Goal: Task Accomplishment & Management: Complete application form

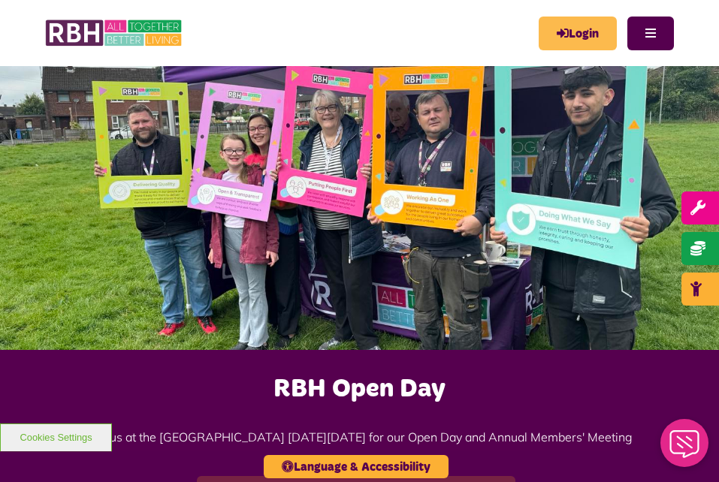
click at [570, 29] on link "Login" at bounding box center [578, 34] width 78 height 34
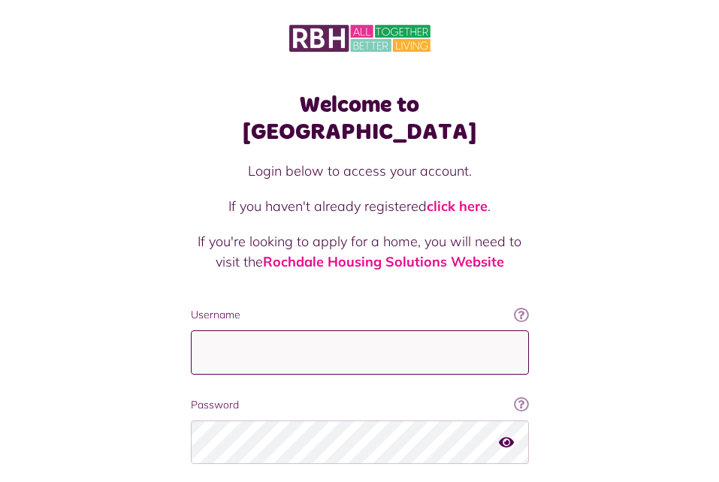
type input "**********"
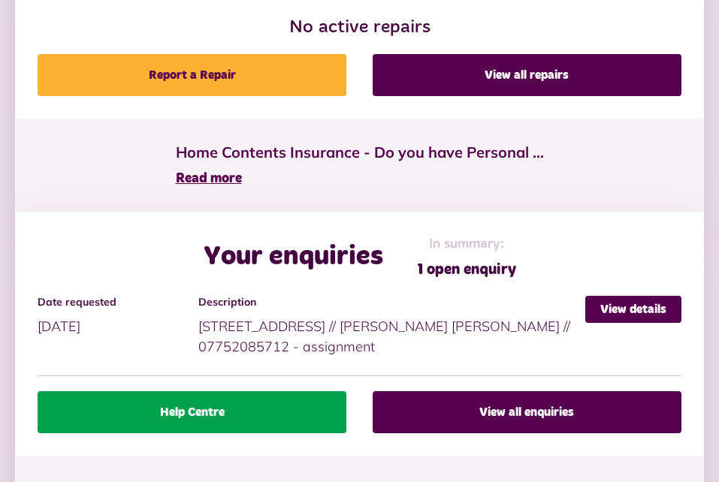
scroll to position [949, 0]
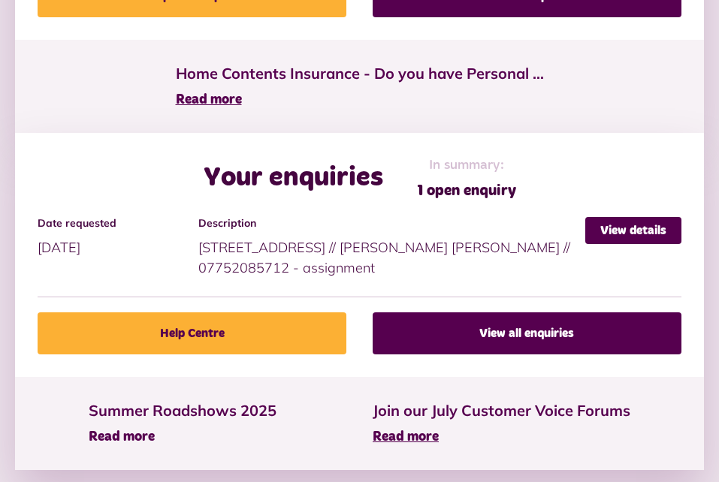
click at [131, 439] on span "Read more" at bounding box center [122, 437] width 66 height 14
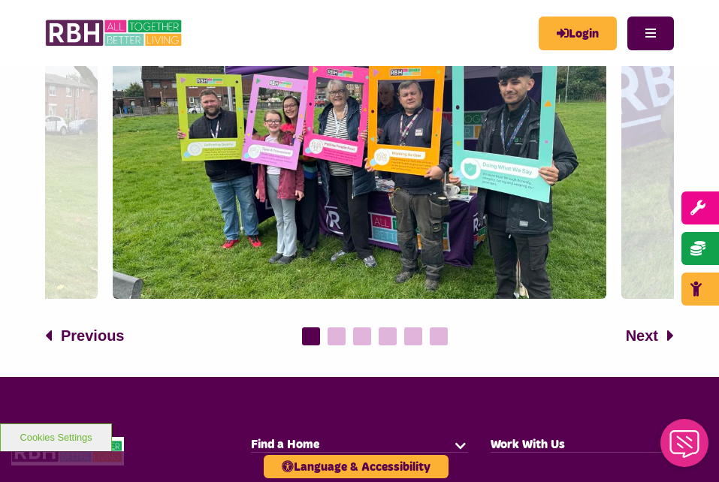
scroll to position [595, 0]
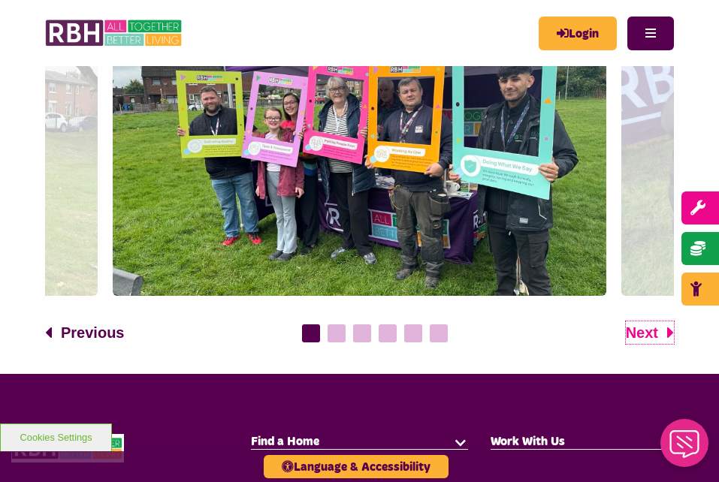
click at [647, 333] on span "Next" at bounding box center [642, 332] width 32 height 23
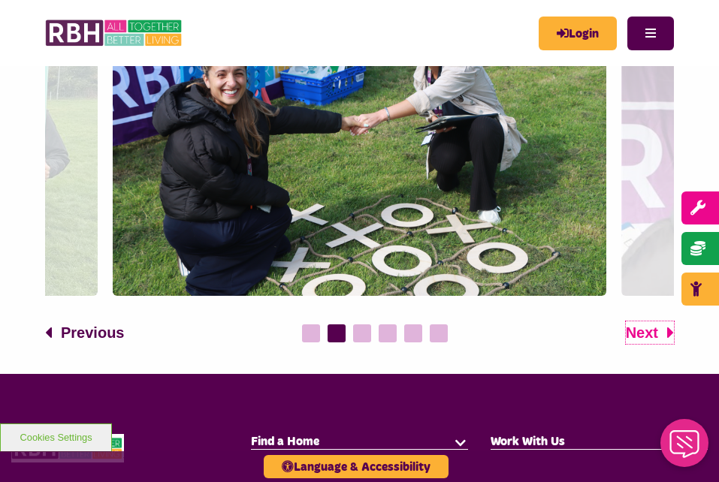
click at [647, 333] on span "Next" at bounding box center [642, 332] width 32 height 23
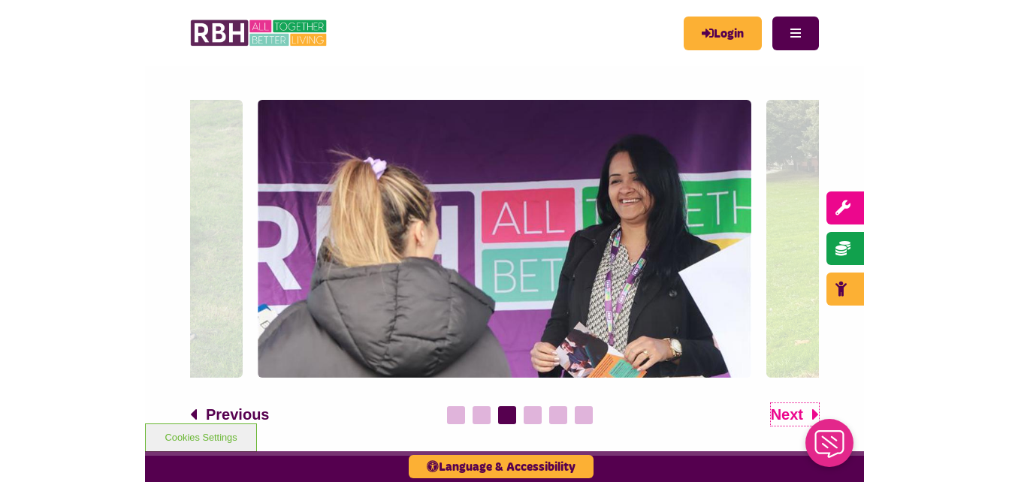
scroll to position [512, 0]
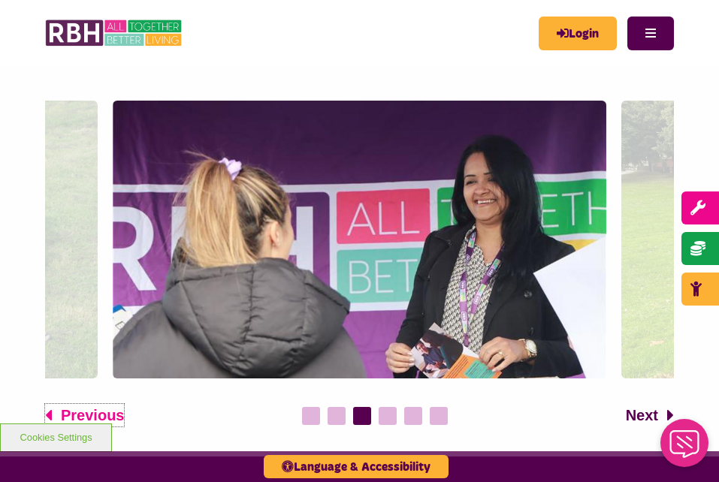
click at [89, 413] on span "Previous" at bounding box center [92, 415] width 63 height 23
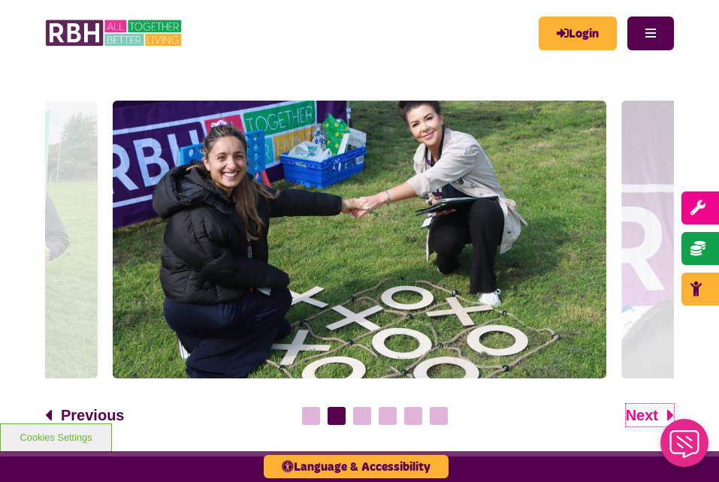
click at [635, 418] on span "Next" at bounding box center [642, 415] width 32 height 23
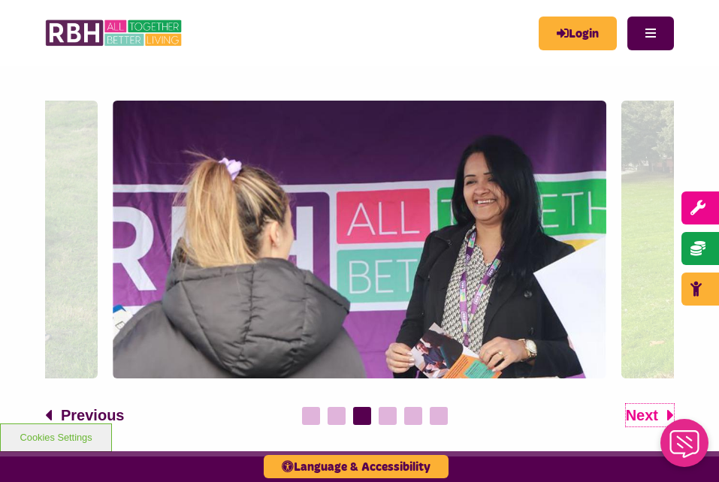
click at [635, 418] on span "Next" at bounding box center [642, 415] width 32 height 23
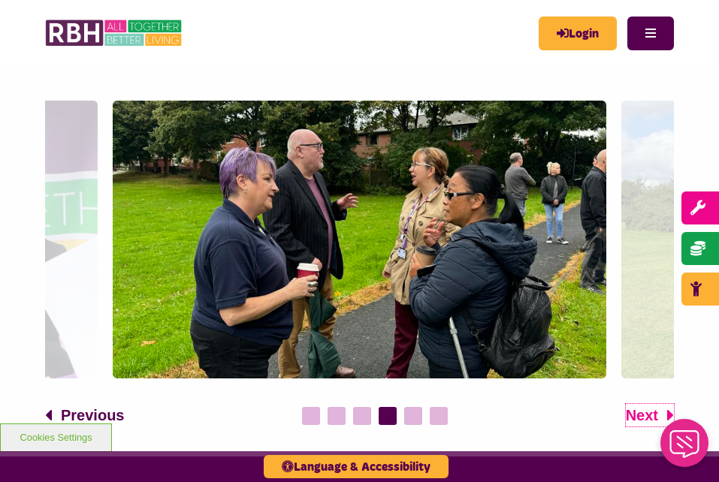
click at [635, 418] on span "Next" at bounding box center [642, 415] width 32 height 23
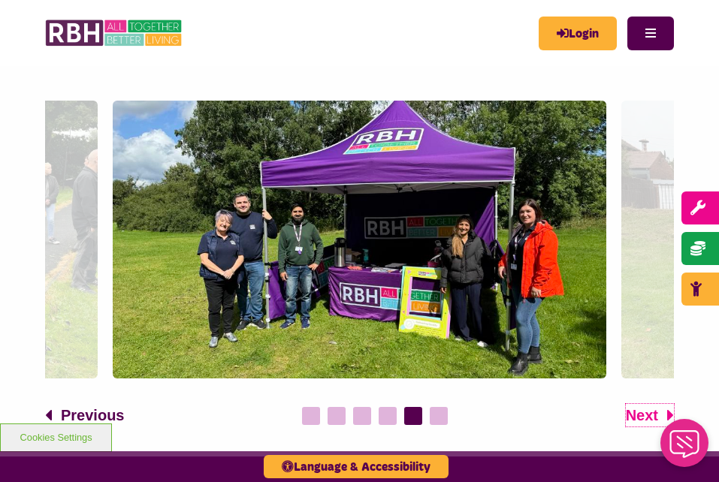
click at [635, 418] on span "Next" at bounding box center [642, 415] width 32 height 23
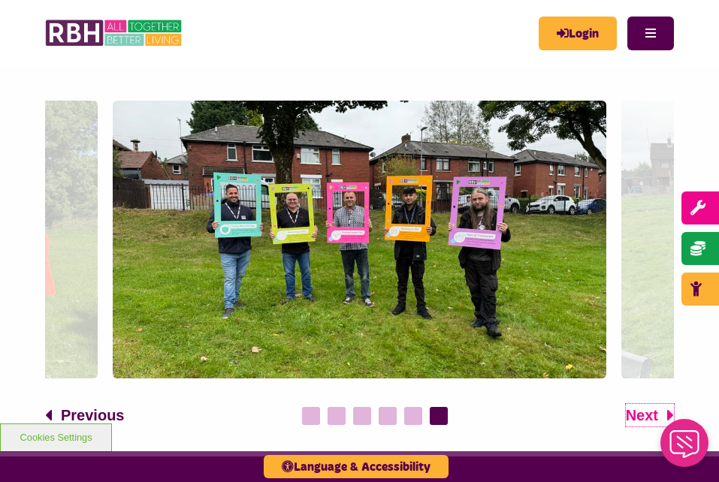
click at [635, 418] on span "Next" at bounding box center [642, 415] width 32 height 23
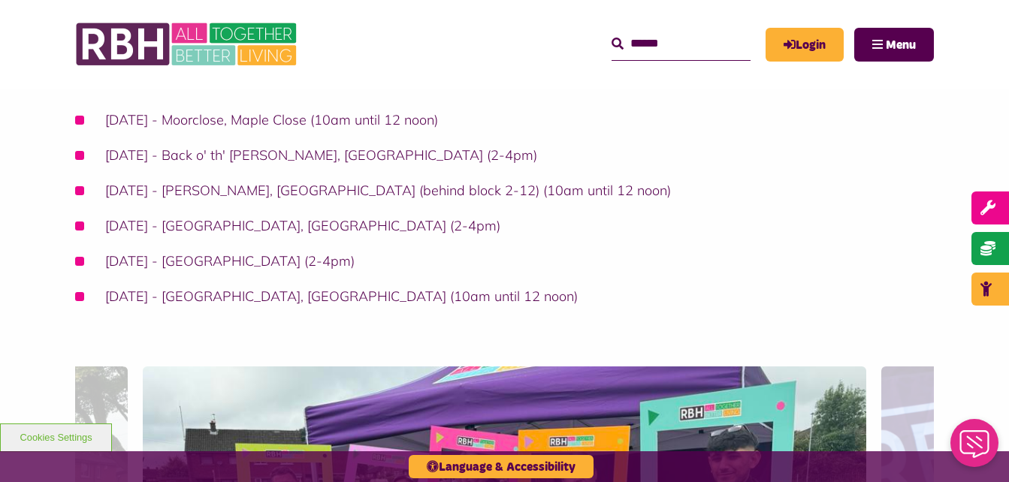
scroll to position [0, 0]
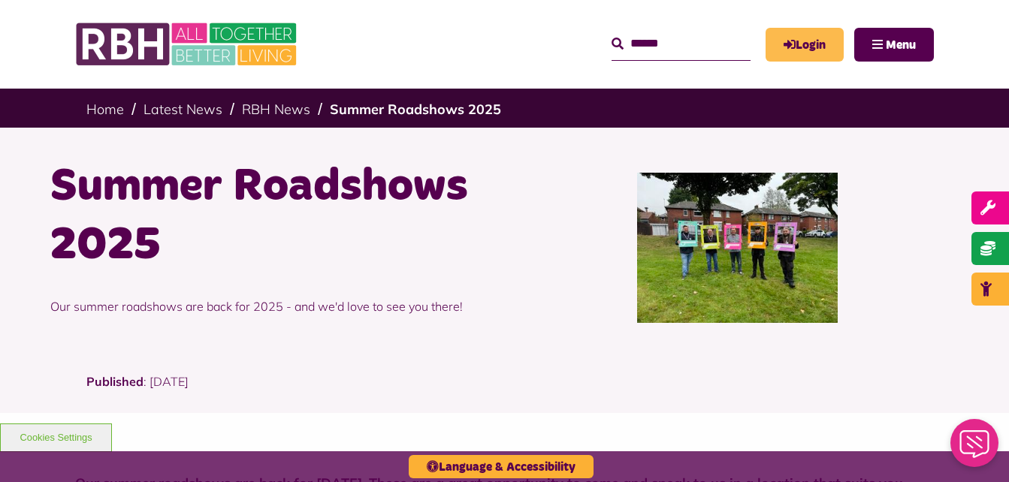
click at [718, 47] on link "Login" at bounding box center [804, 45] width 78 height 34
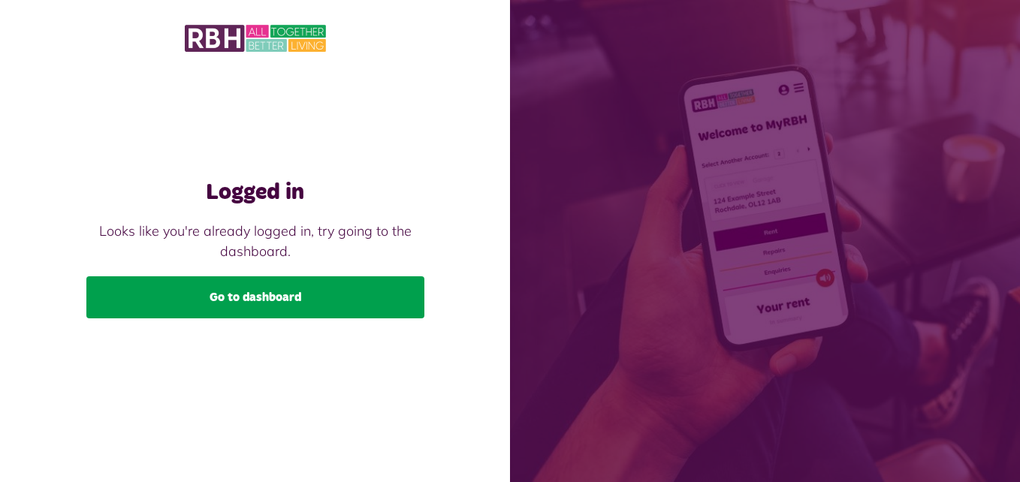
click at [303, 288] on link "Go to dashboard" at bounding box center [255, 297] width 338 height 42
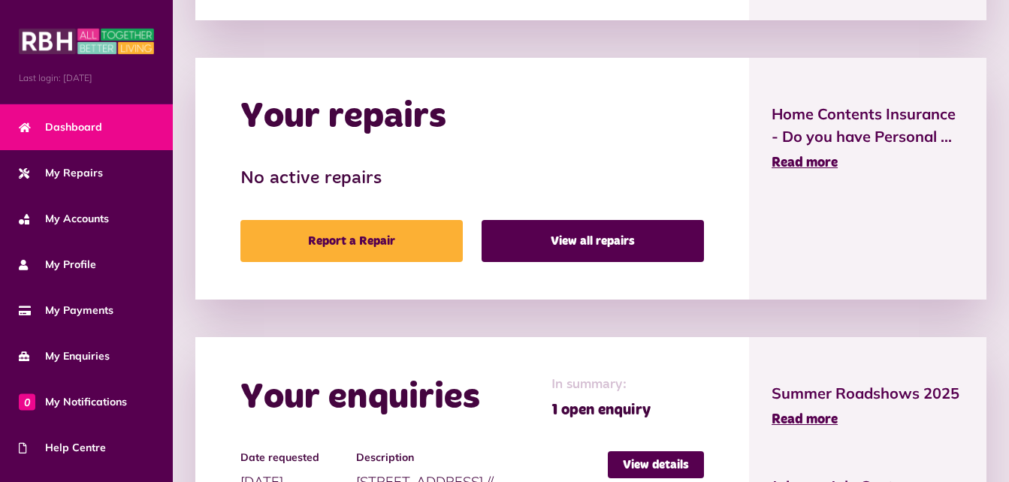
scroll to position [732, 0]
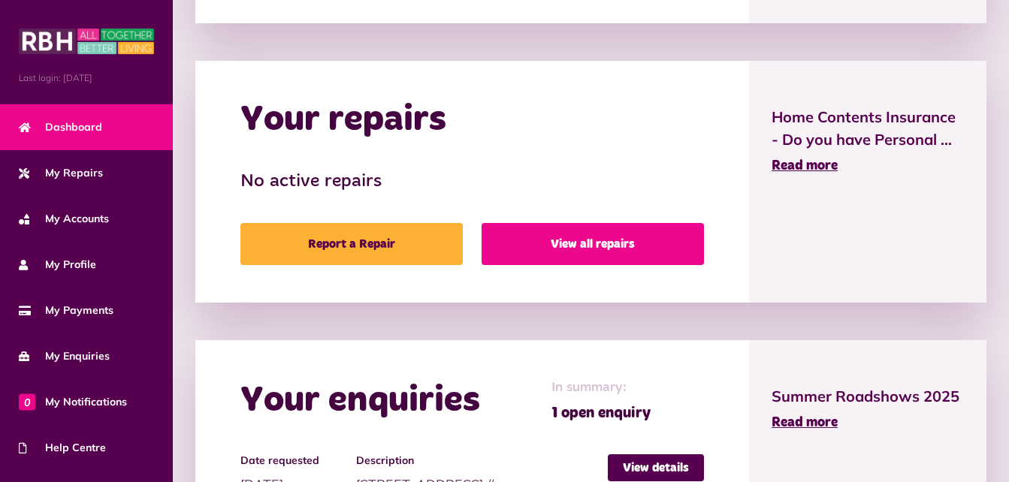
click at [602, 237] on link "View all repairs" at bounding box center [592, 244] width 222 height 42
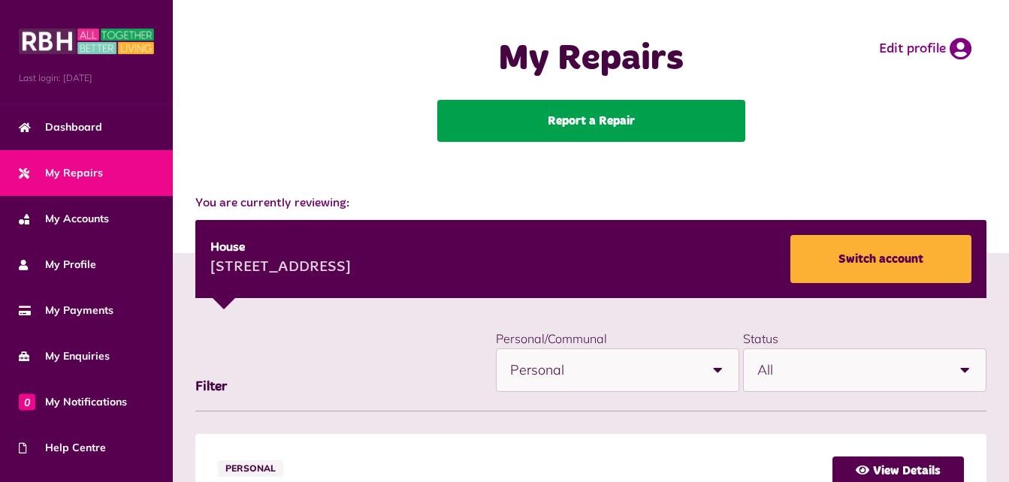
click at [576, 140] on link "Report a Repair" at bounding box center [591, 121] width 308 height 42
click at [593, 120] on link "Report a Repair" at bounding box center [591, 121] width 308 height 42
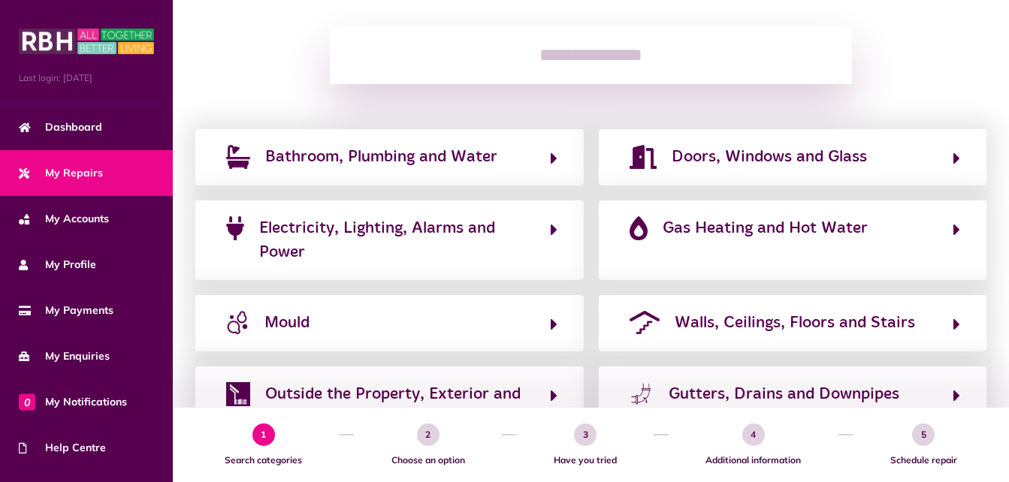
scroll to position [193, 0]
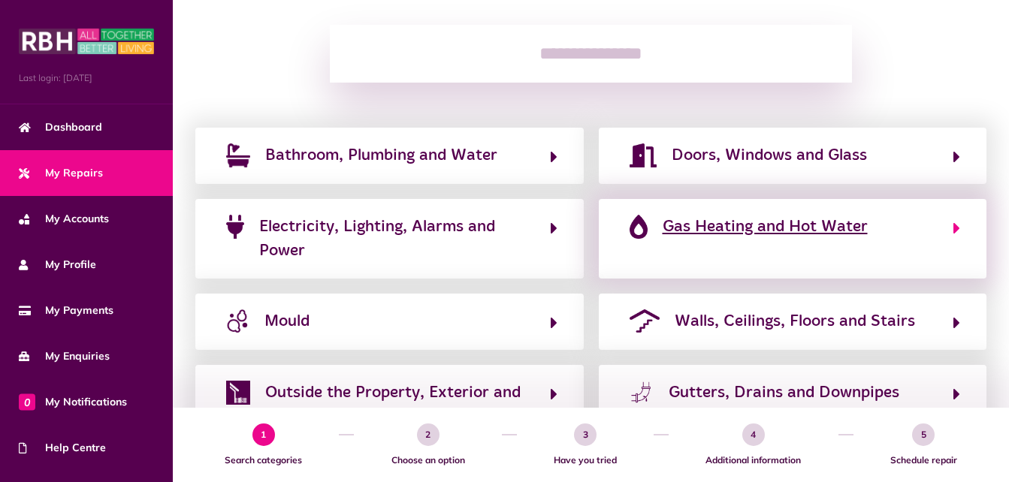
click at [749, 225] on span "Gas Heating and Hot Water" at bounding box center [765, 227] width 205 height 24
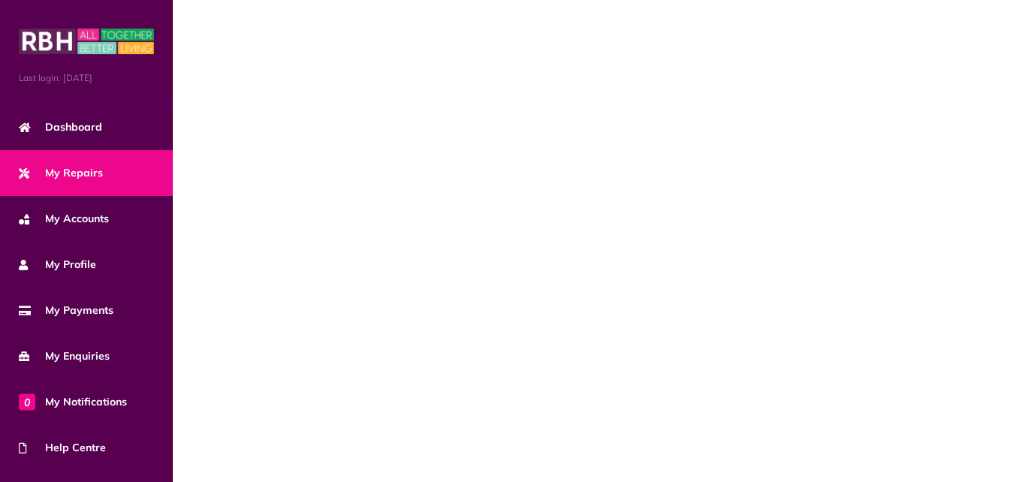
scroll to position [0, 0]
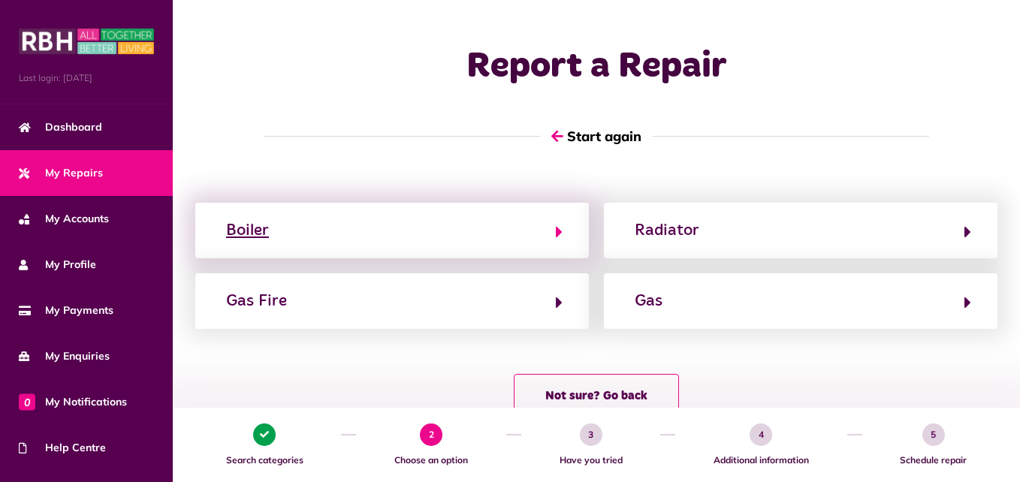
click at [526, 227] on button "Boiler" at bounding box center [392, 231] width 341 height 26
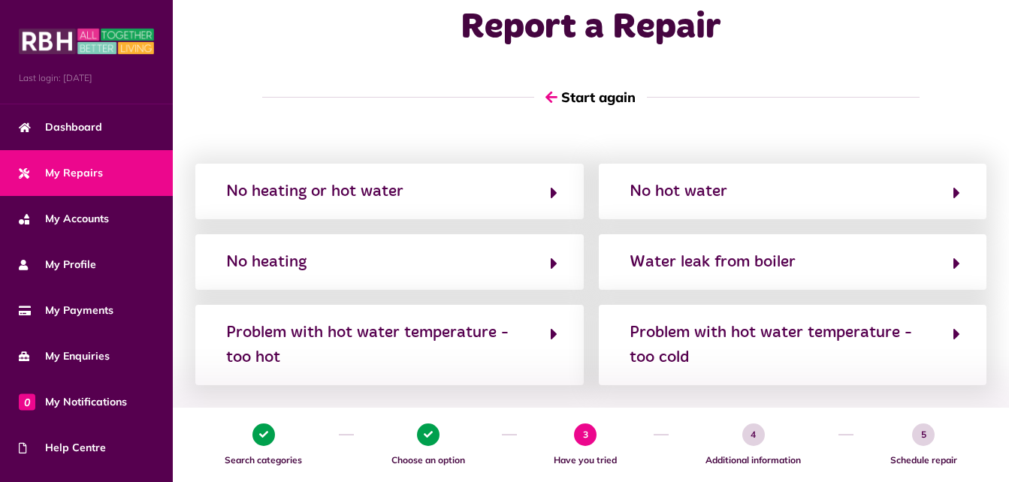
scroll to position [40, 0]
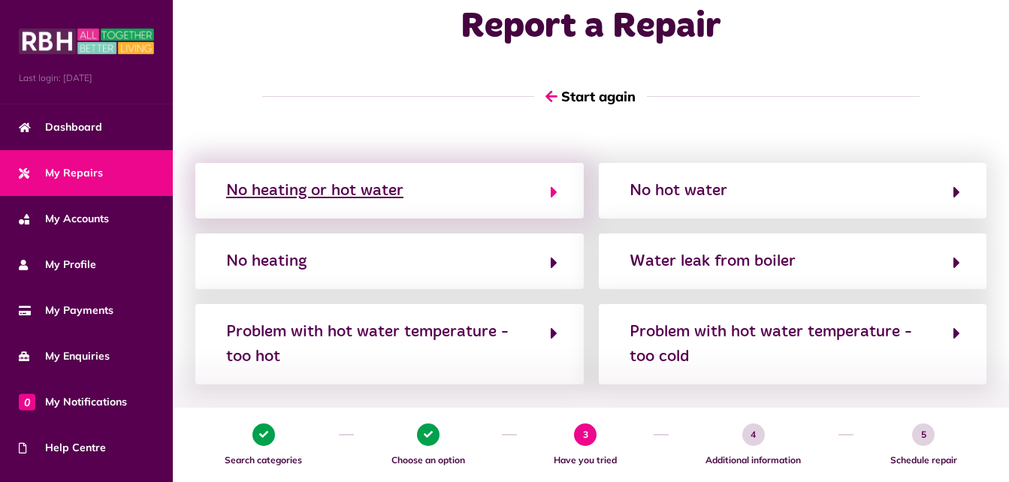
click at [479, 196] on button "No heating or hot water" at bounding box center [390, 191] width 336 height 26
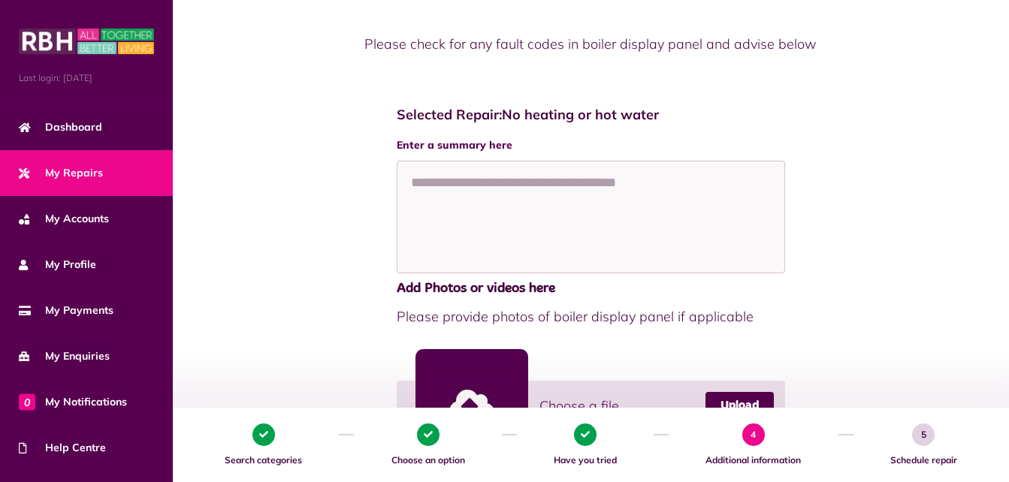
scroll to position [170, 0]
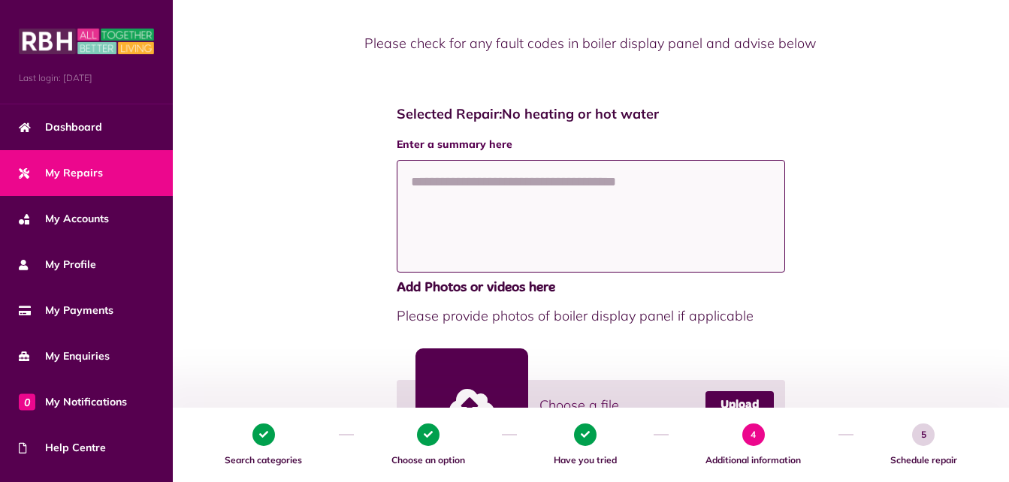
click at [500, 192] on textarea at bounding box center [591, 216] width 388 height 113
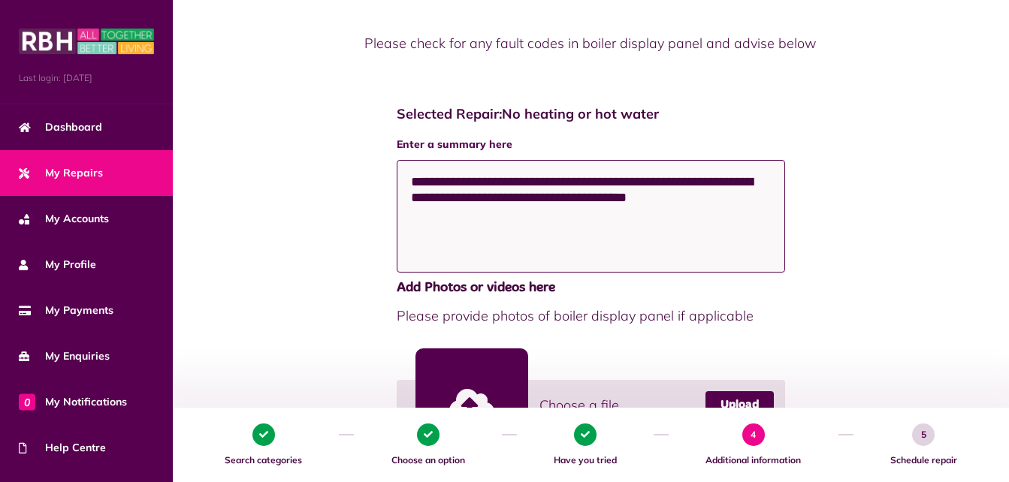
click at [418, 180] on textarea "**********" at bounding box center [591, 216] width 388 height 113
click at [408, 184] on textarea "**********" at bounding box center [591, 216] width 388 height 113
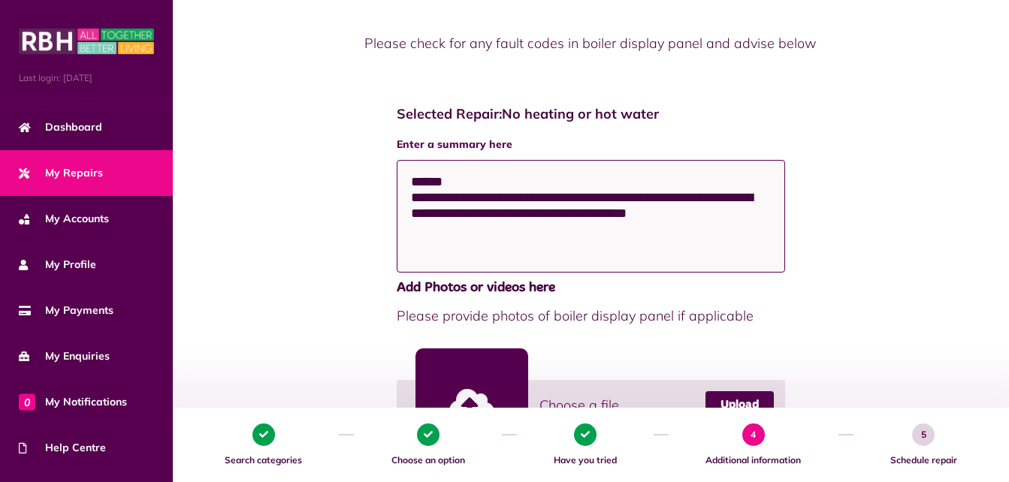
click at [434, 199] on textarea "**********" at bounding box center [591, 216] width 388 height 113
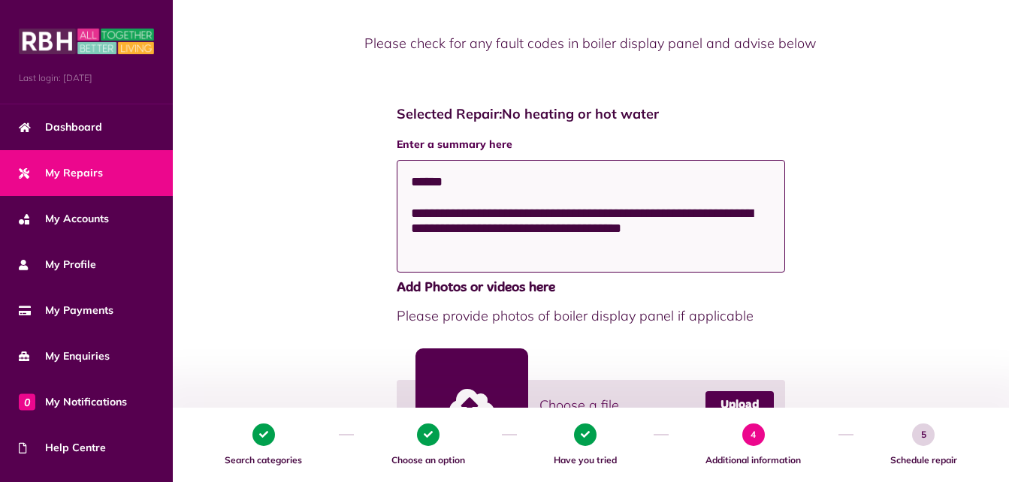
click at [415, 222] on textarea "**********" at bounding box center [591, 216] width 388 height 113
click at [412, 219] on textarea "**********" at bounding box center [591, 216] width 388 height 113
click at [499, 214] on textarea "**********" at bounding box center [591, 216] width 388 height 113
click at [717, 220] on textarea "**********" at bounding box center [591, 216] width 388 height 113
click at [677, 234] on textarea "**********" at bounding box center [591, 216] width 388 height 113
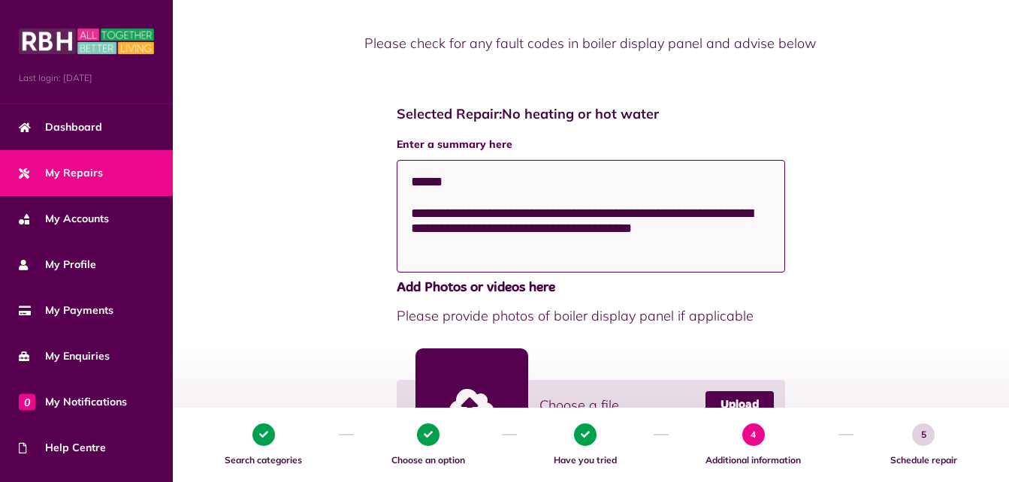
click at [686, 235] on textarea "**********" at bounding box center [591, 216] width 388 height 113
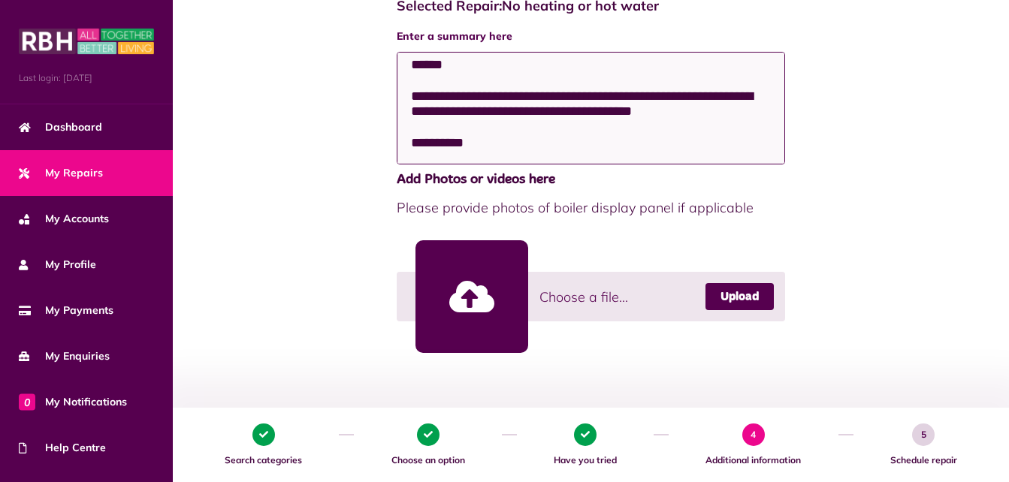
scroll to position [279, 0]
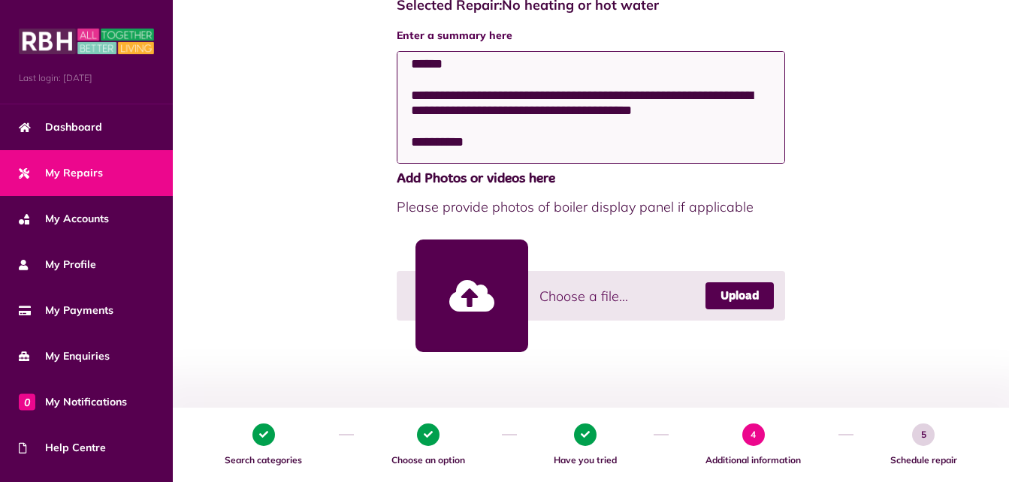
type textarea "**********"
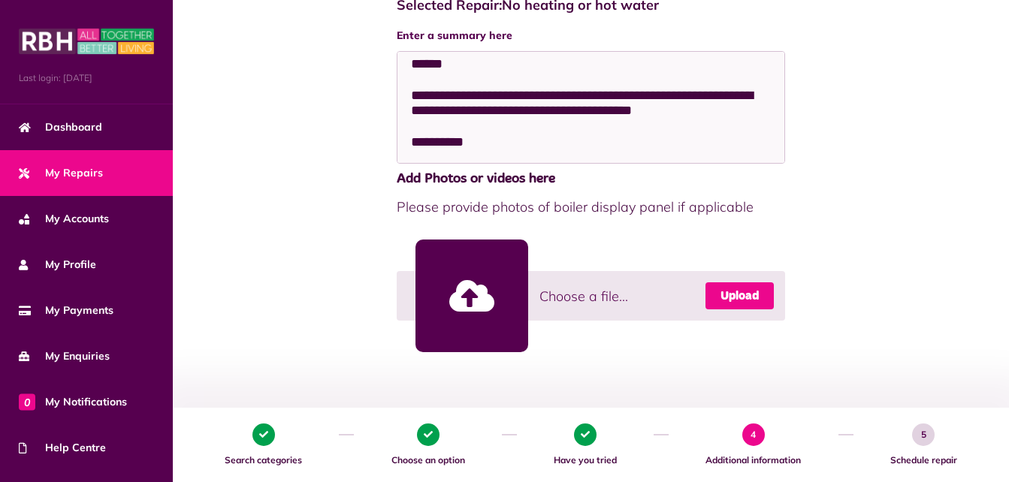
click at [731, 305] on link "Upload" at bounding box center [739, 295] width 68 height 27
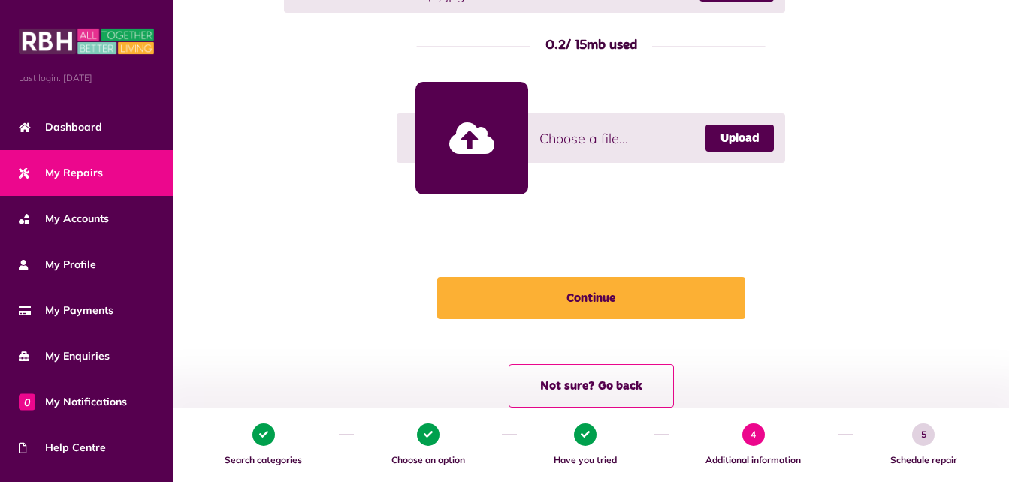
scroll to position [706, 0]
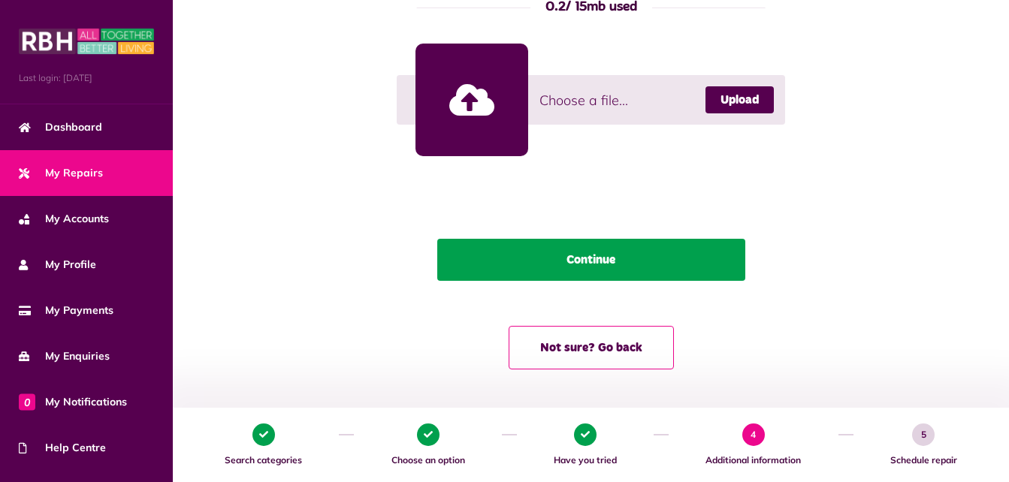
click at [572, 260] on button "Continue" at bounding box center [591, 260] width 308 height 42
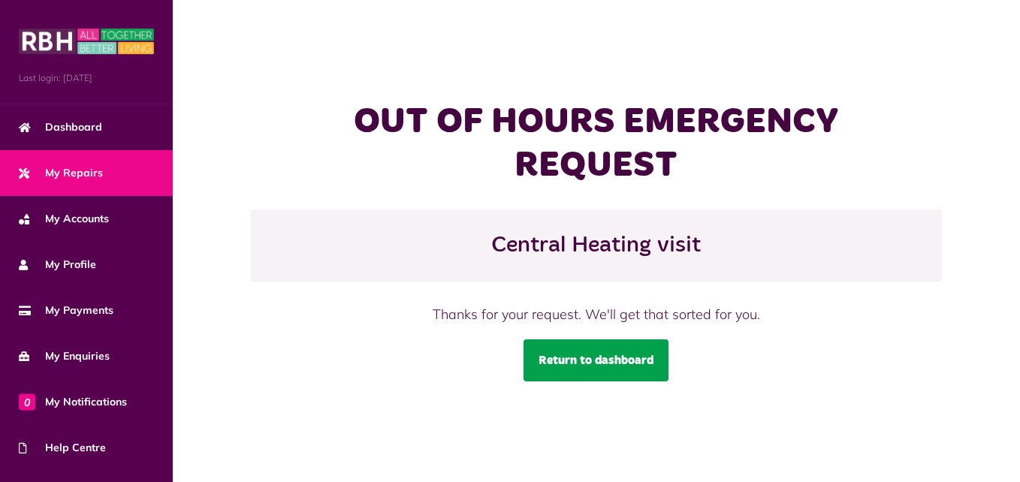
click at [596, 352] on link "Return to dashboard" at bounding box center [596, 361] width 145 height 42
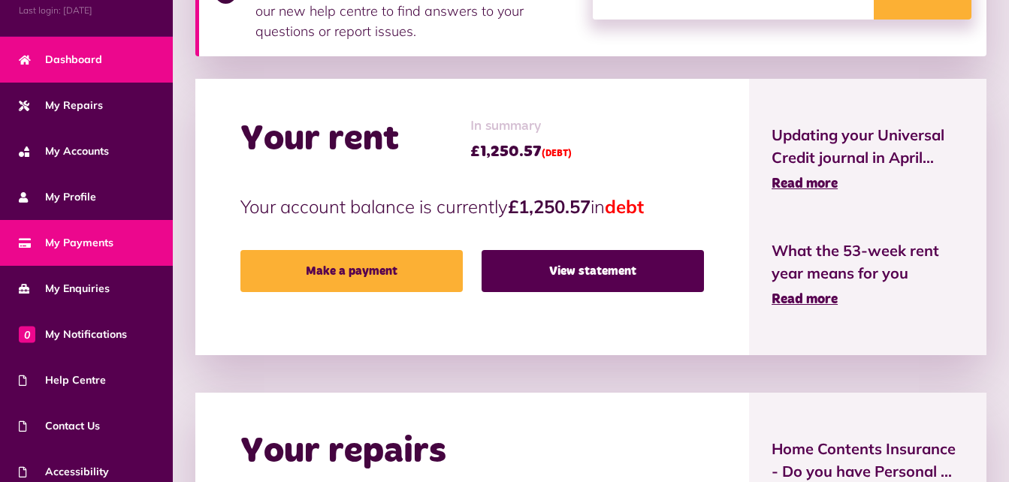
scroll to position [68, 0]
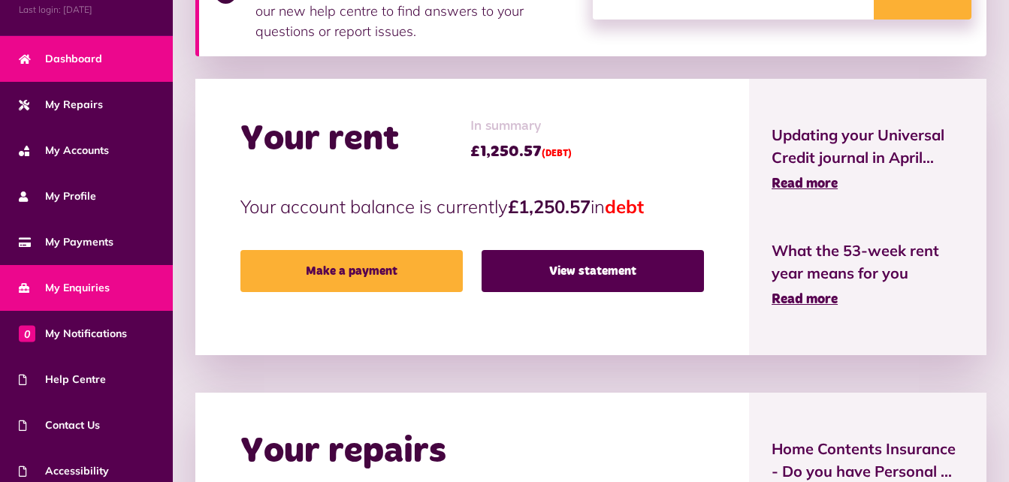
click at [76, 280] on span "My Enquiries" at bounding box center [64, 288] width 91 height 16
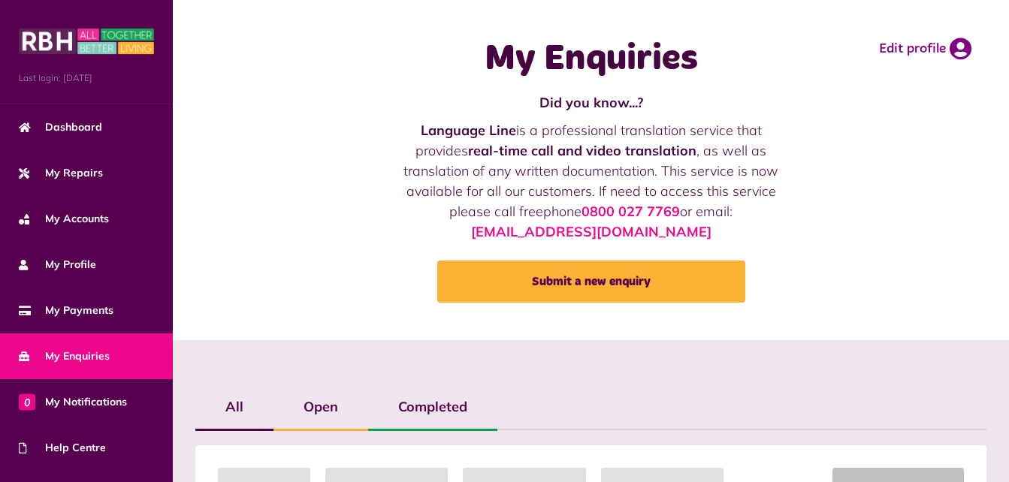
scroll to position [363, 0]
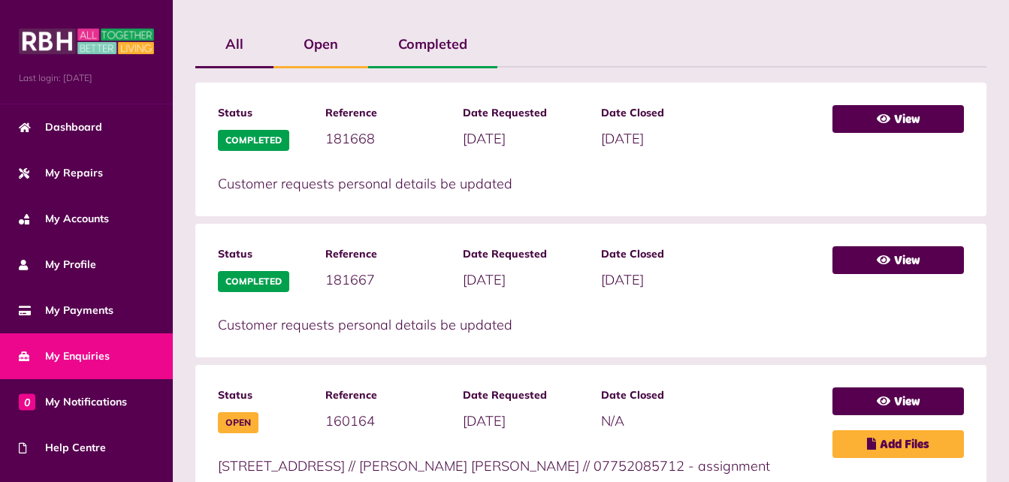
click at [325, 51] on label "Open" at bounding box center [320, 45] width 95 height 44
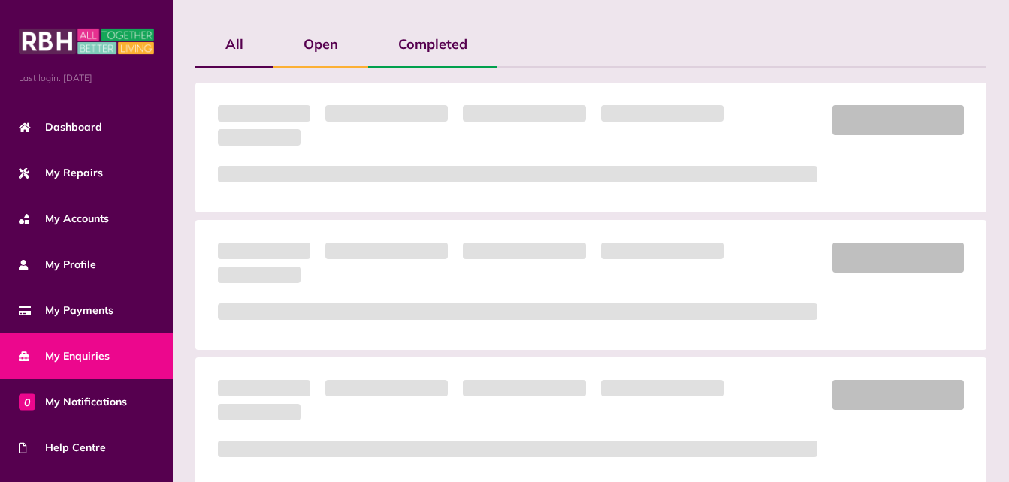
scroll to position [162, 0]
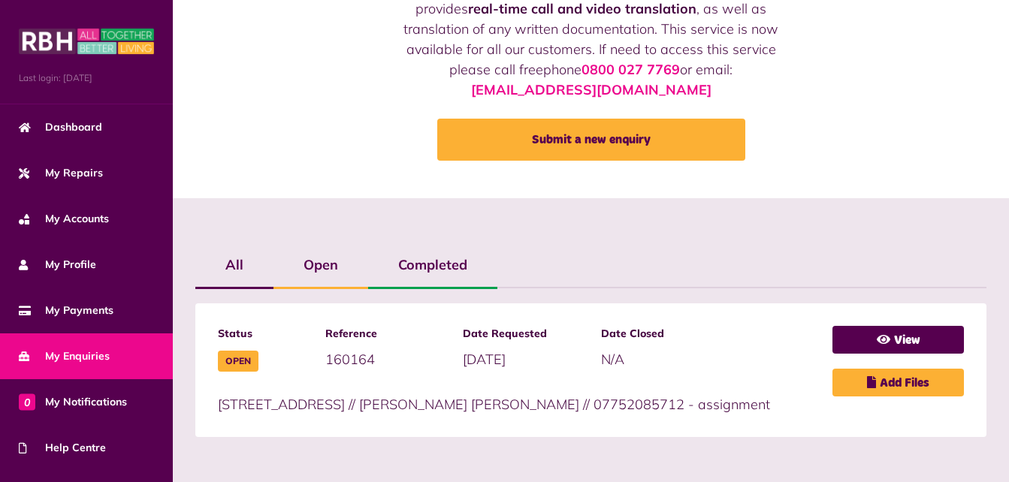
click at [415, 243] on label "Completed" at bounding box center [432, 265] width 129 height 44
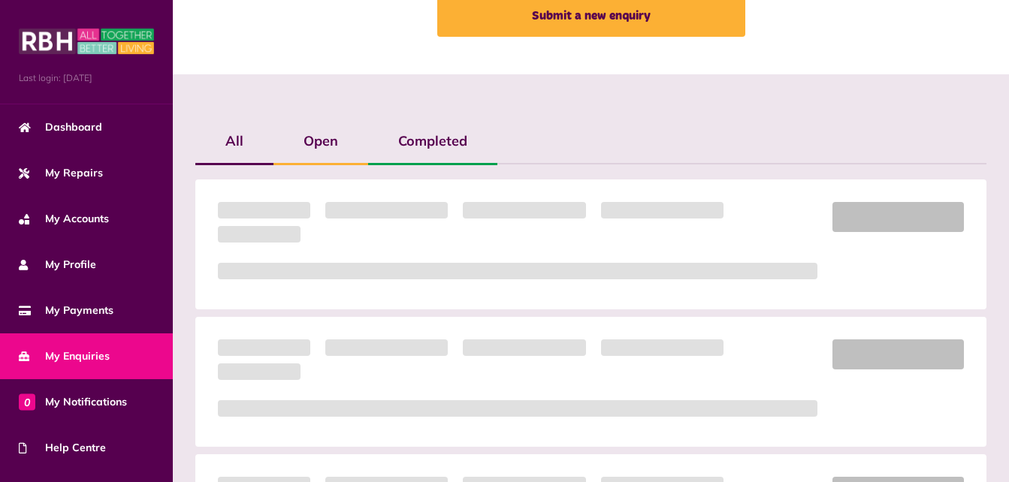
scroll to position [275, 0]
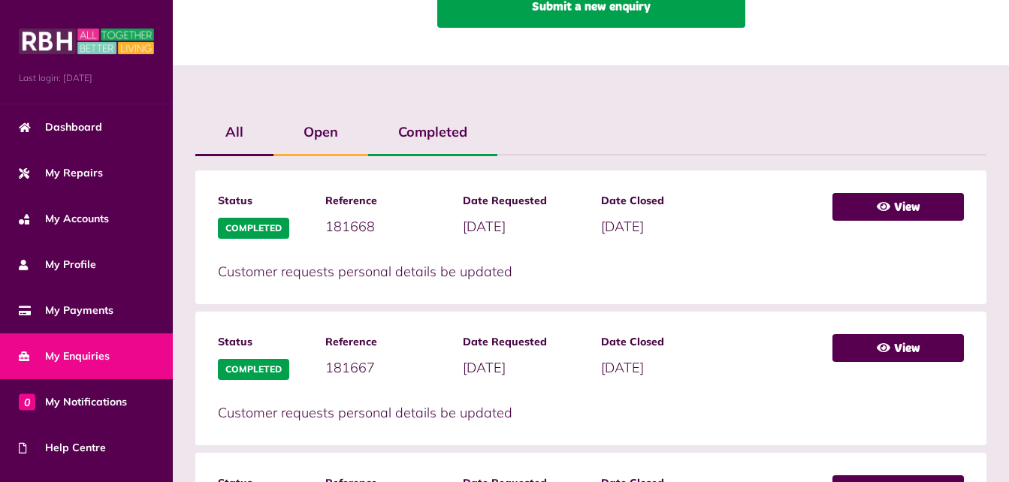
click at [487, 26] on link "Submit a new enquiry" at bounding box center [591, 7] width 308 height 42
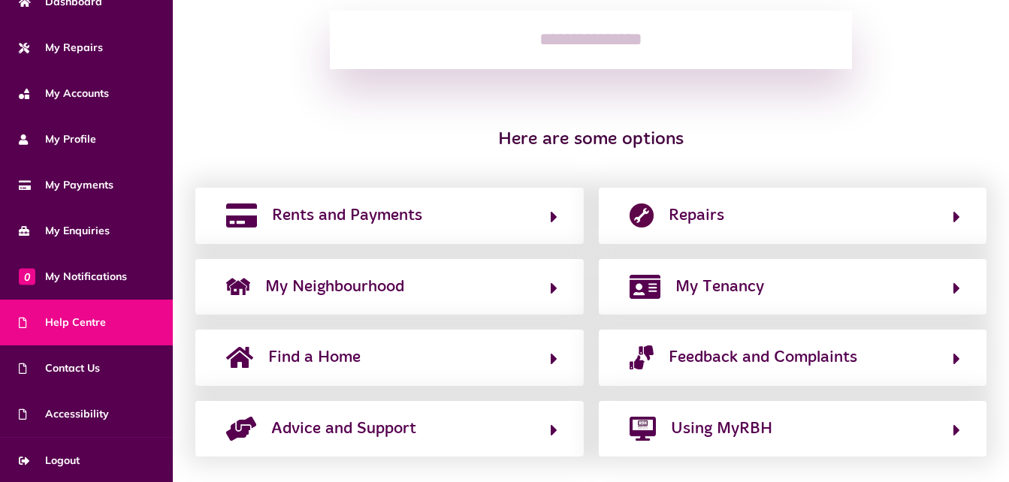
scroll to position [235, 0]
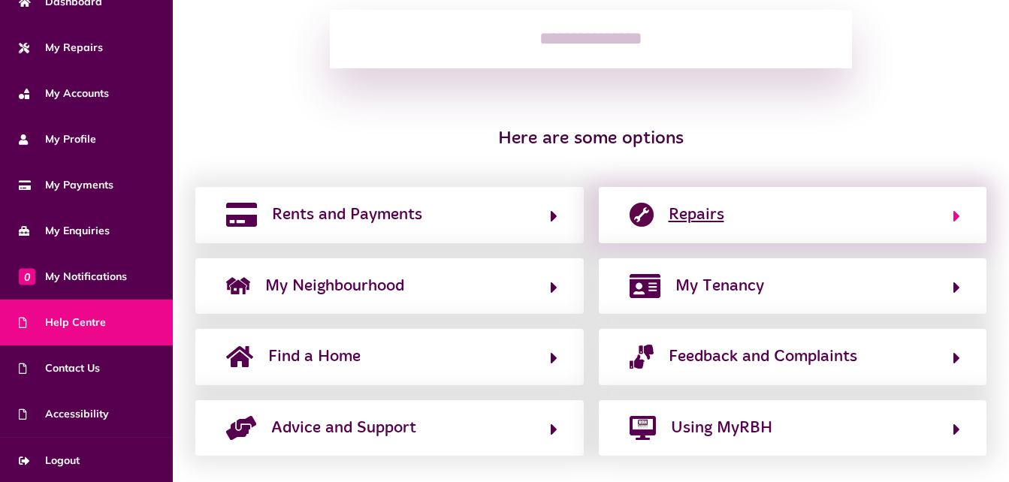
click at [673, 219] on span "Repairs" at bounding box center [697, 215] width 56 height 24
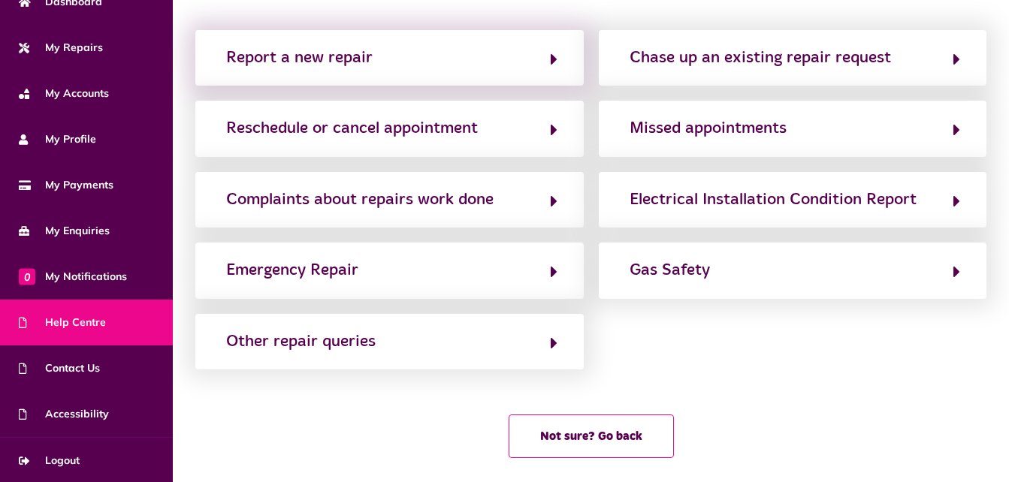
scroll to position [119, 0]
click at [364, 62] on div "Report a new repair" at bounding box center [299, 57] width 146 height 24
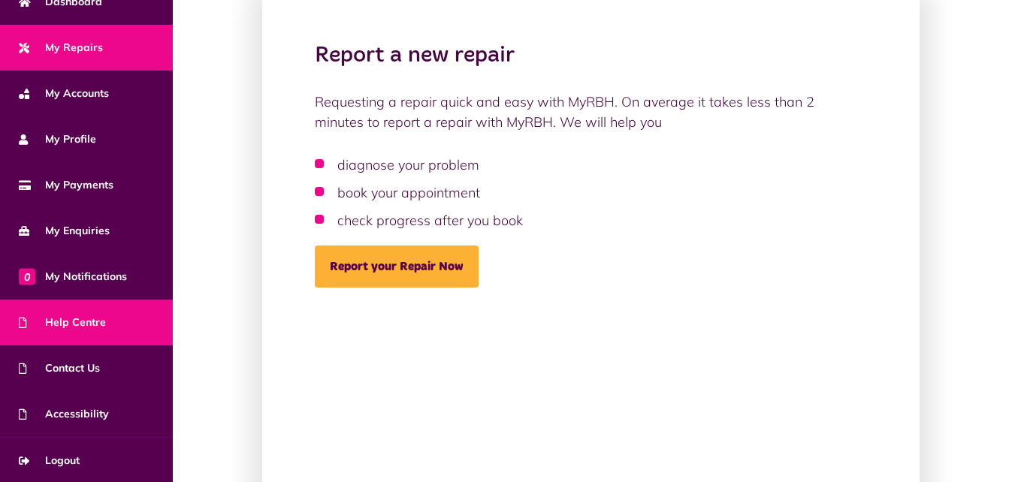
scroll to position [115, 0]
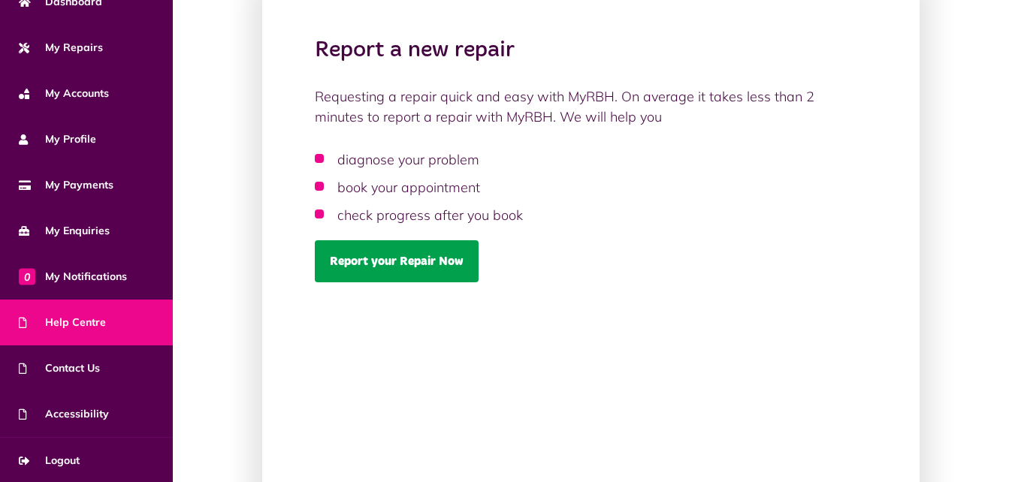
click at [360, 267] on link "Report your Repair Now" at bounding box center [397, 261] width 164 height 42
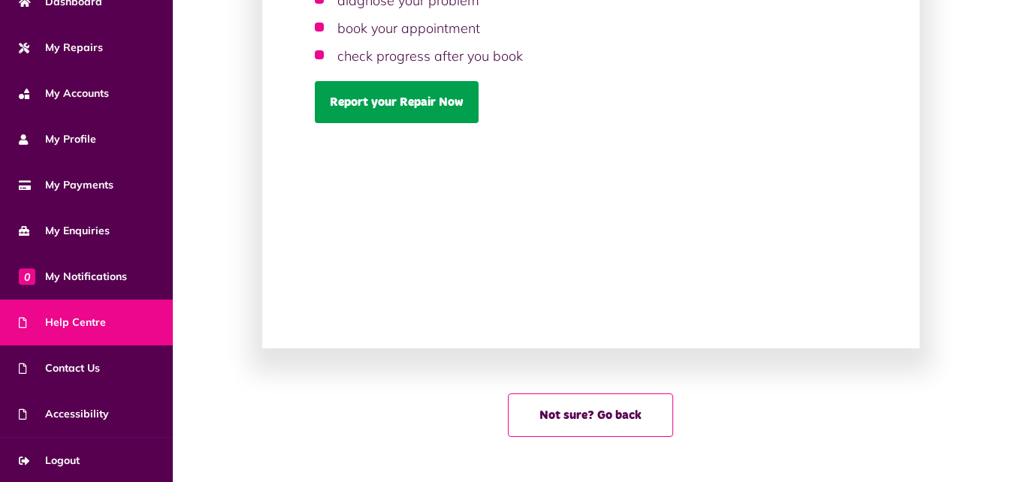
click at [352, 104] on link "Report your Repair Now" at bounding box center [397, 102] width 164 height 42
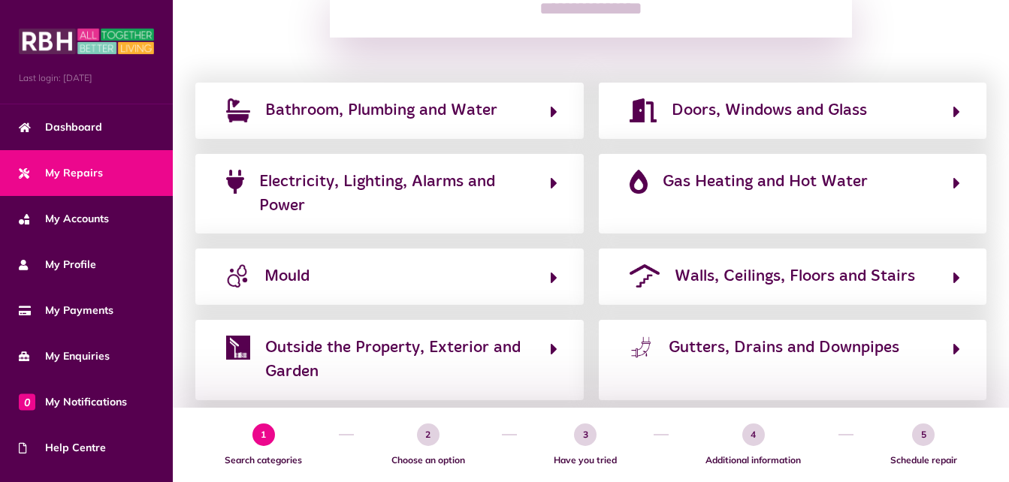
scroll to position [242, 0]
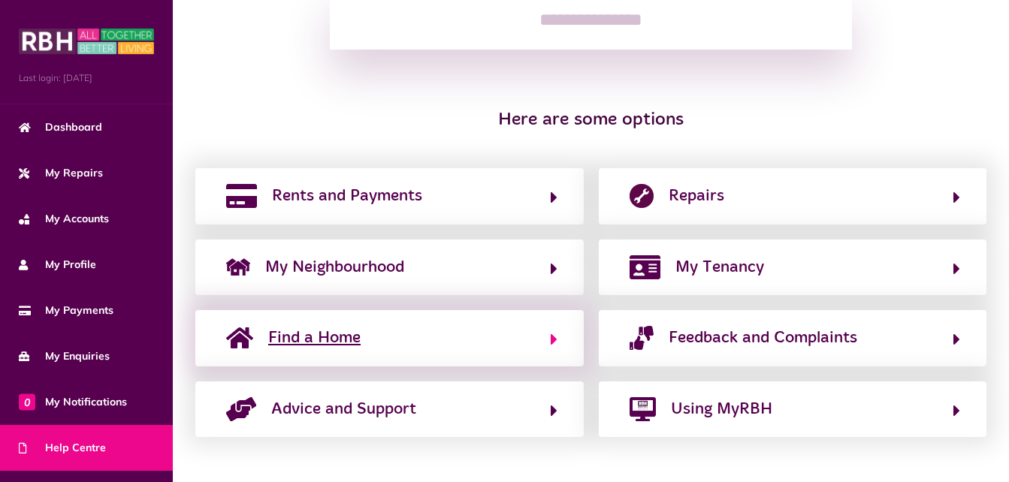
scroll to position [254, 0]
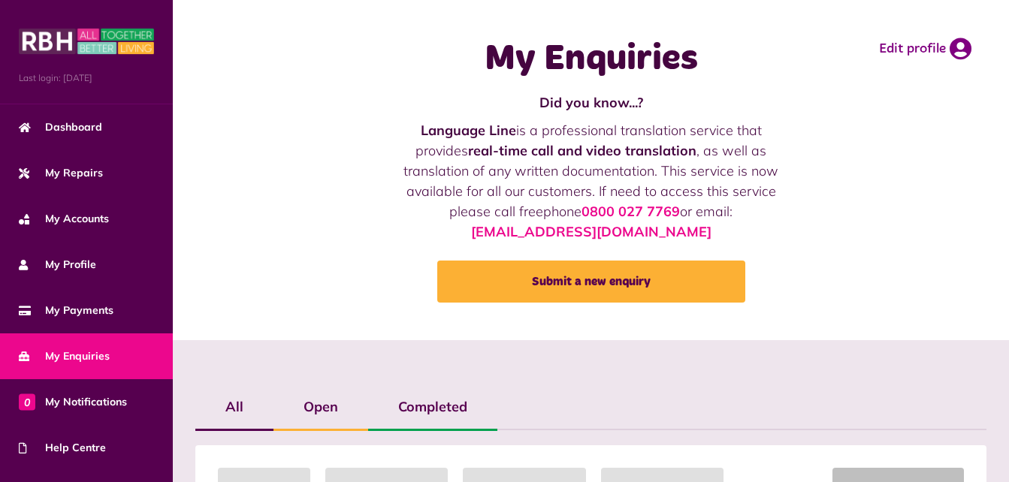
scroll to position [262, 0]
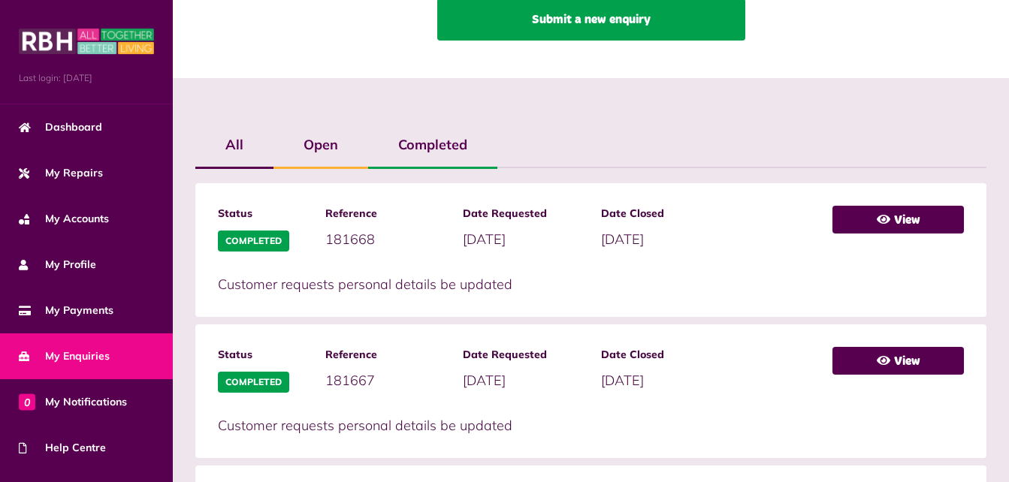
click at [587, 23] on link "Submit a new enquiry" at bounding box center [591, 19] width 308 height 42
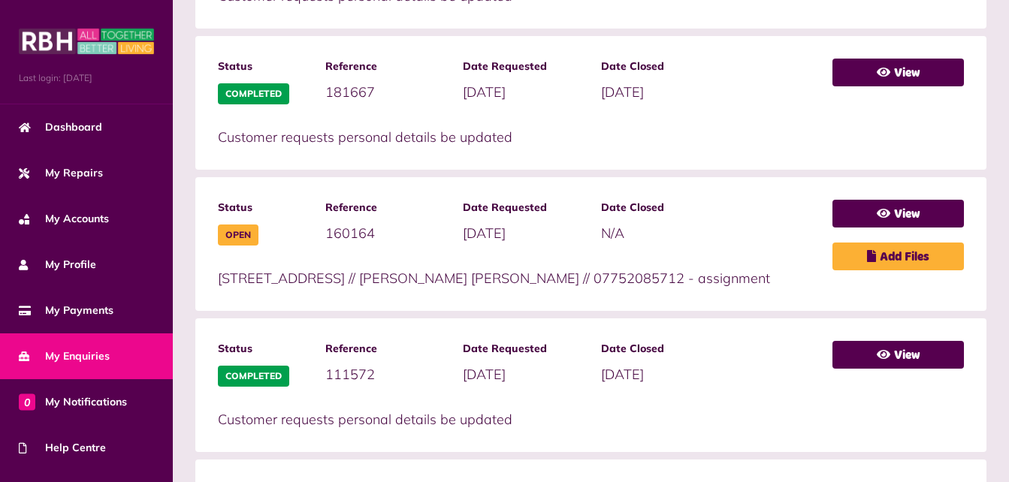
scroll to position [550, 0]
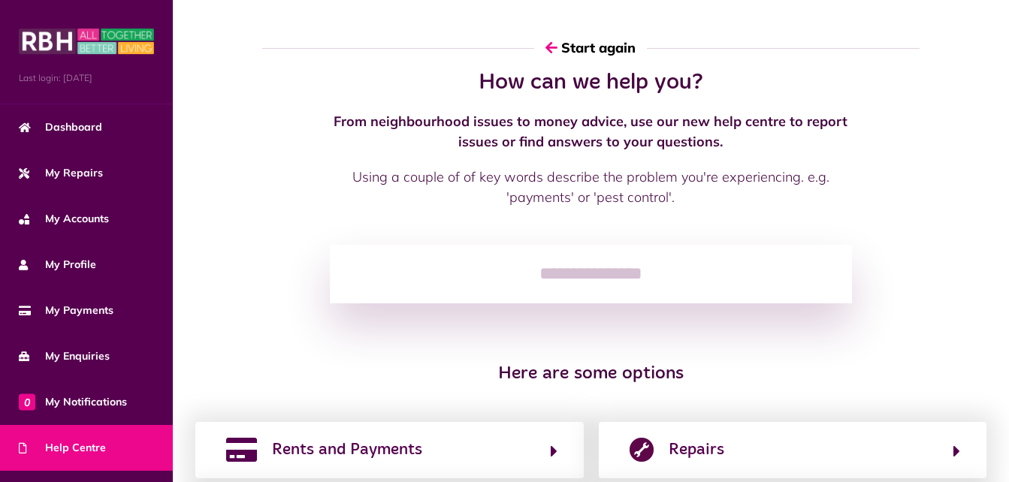
scroll to position [254, 0]
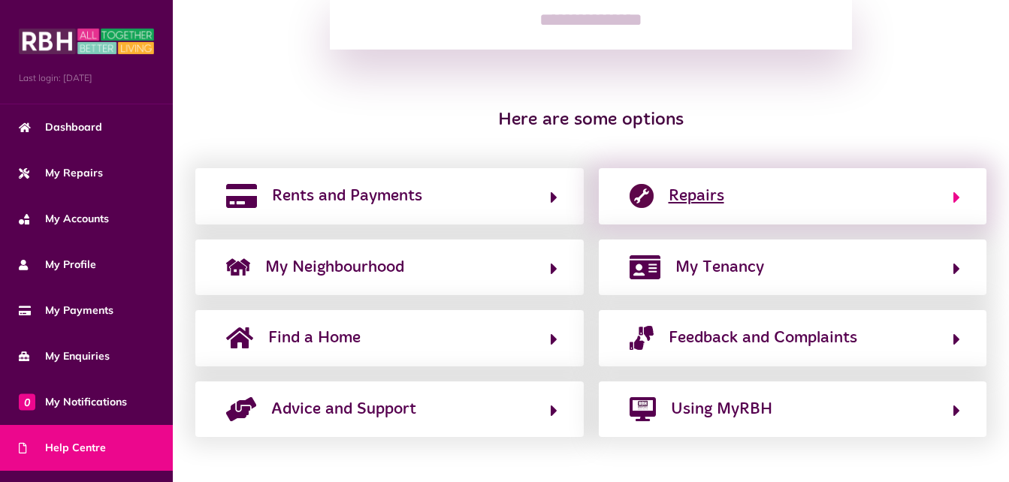
click at [683, 205] on span "Repairs" at bounding box center [697, 196] width 56 height 24
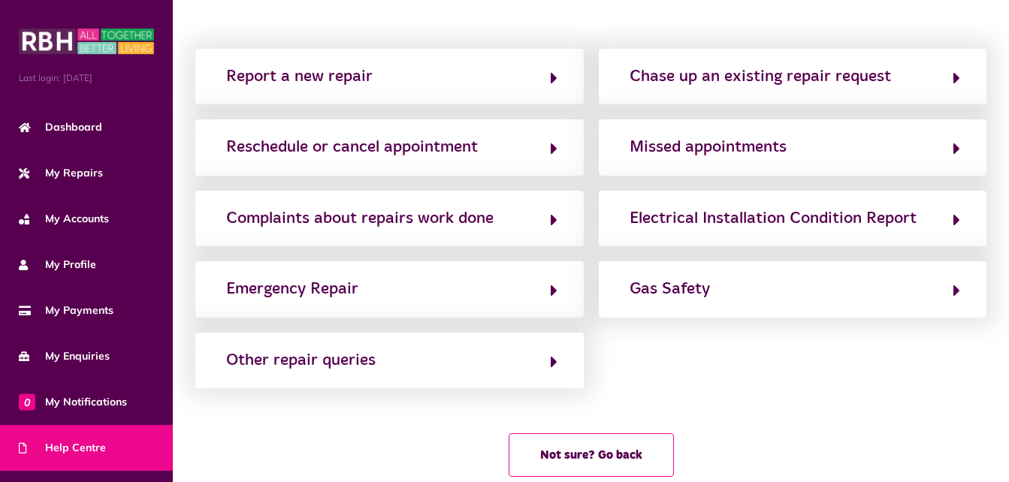
scroll to position [0, 0]
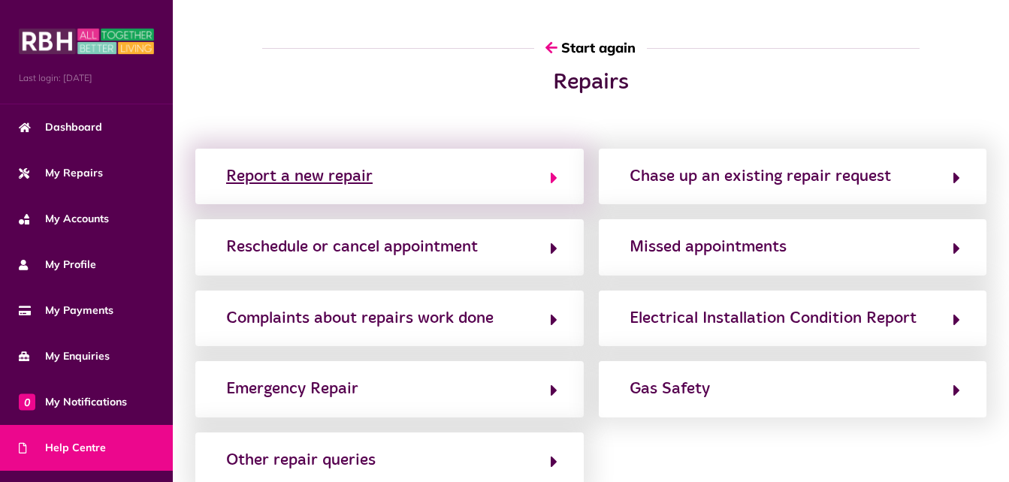
click at [333, 189] on button "Report a new repair" at bounding box center [390, 177] width 336 height 26
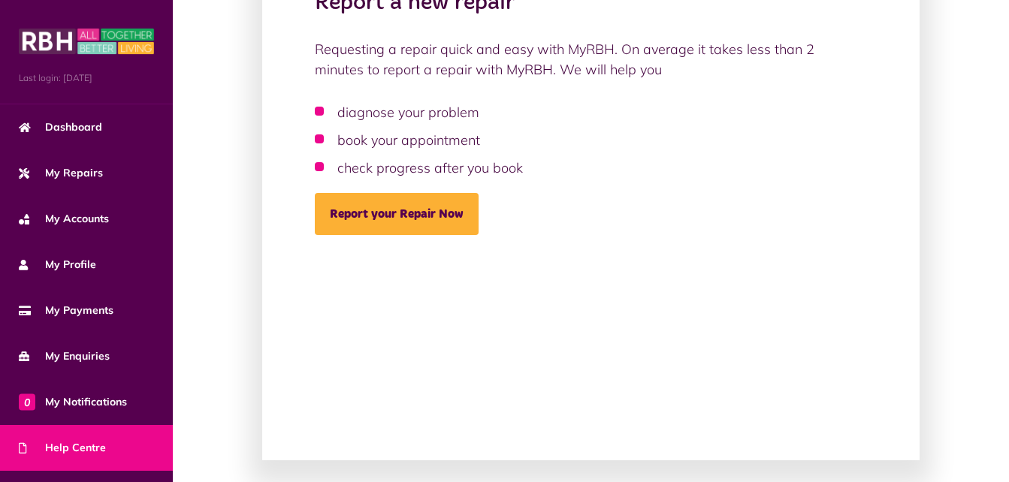
scroll to position [168, 0]
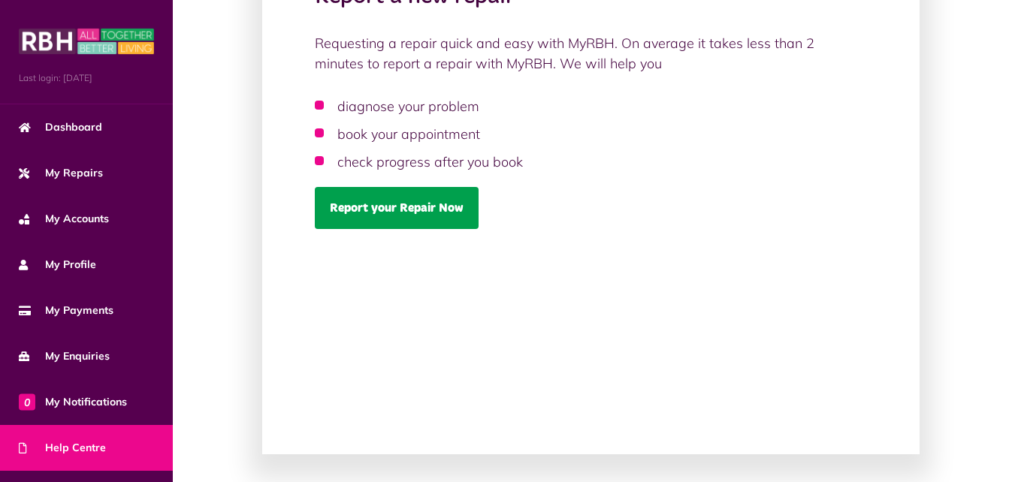
click at [355, 214] on link "Report your Repair Now" at bounding box center [397, 208] width 164 height 42
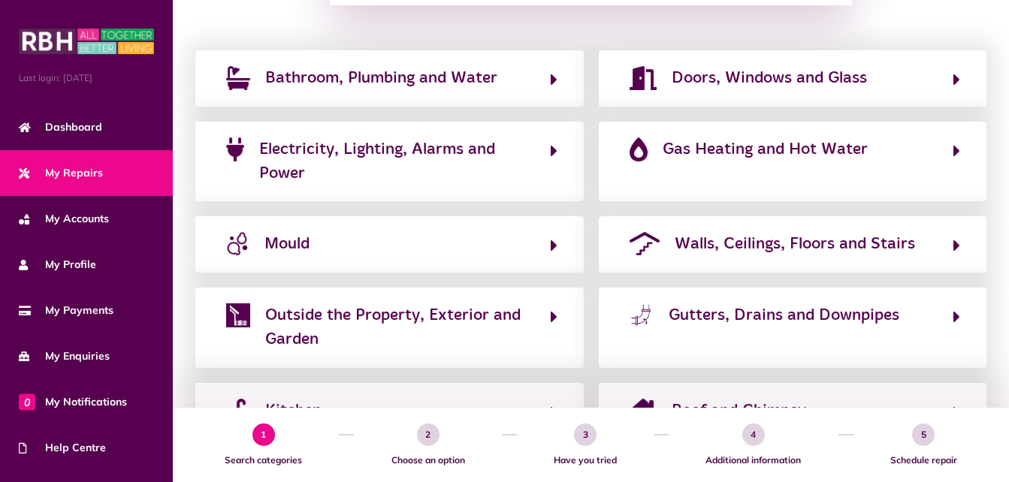
scroll to position [264, 0]
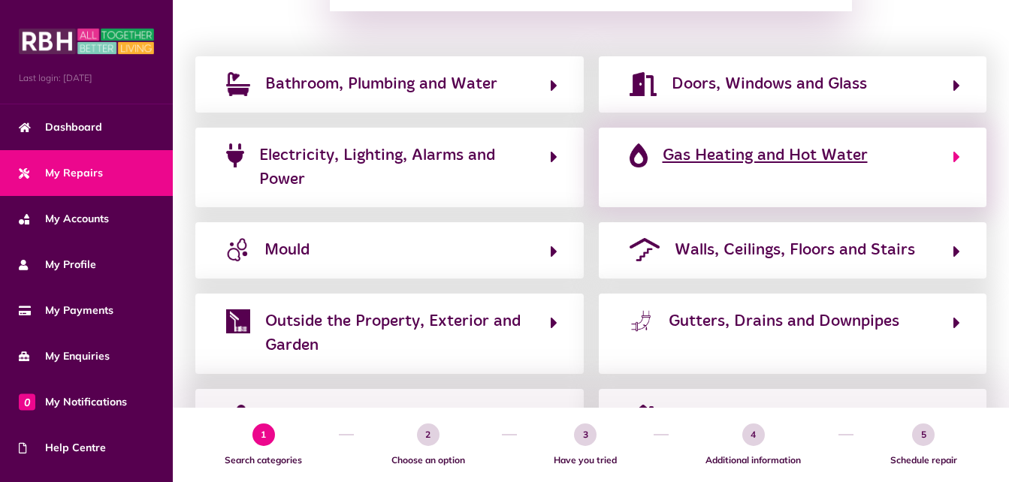
click at [694, 152] on span "Gas Heating and Hot Water" at bounding box center [765, 155] width 205 height 24
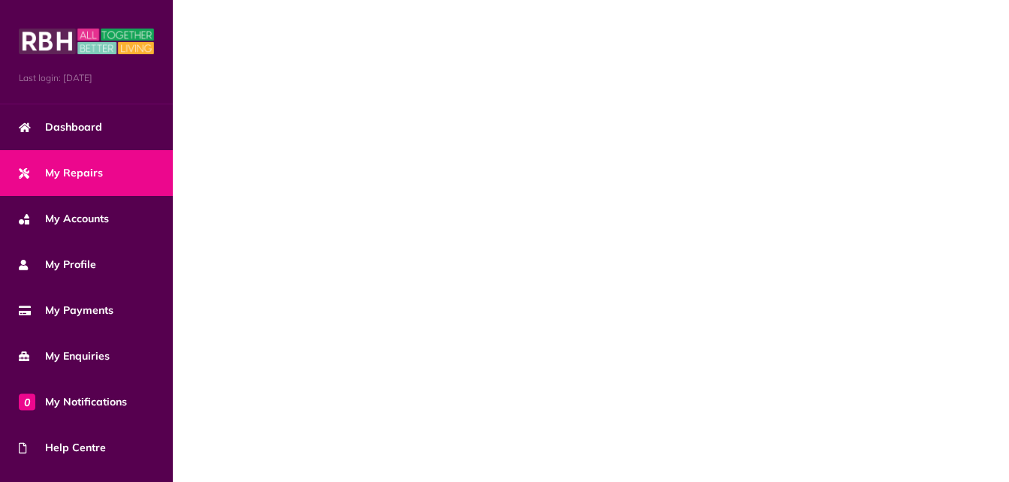
scroll to position [0, 0]
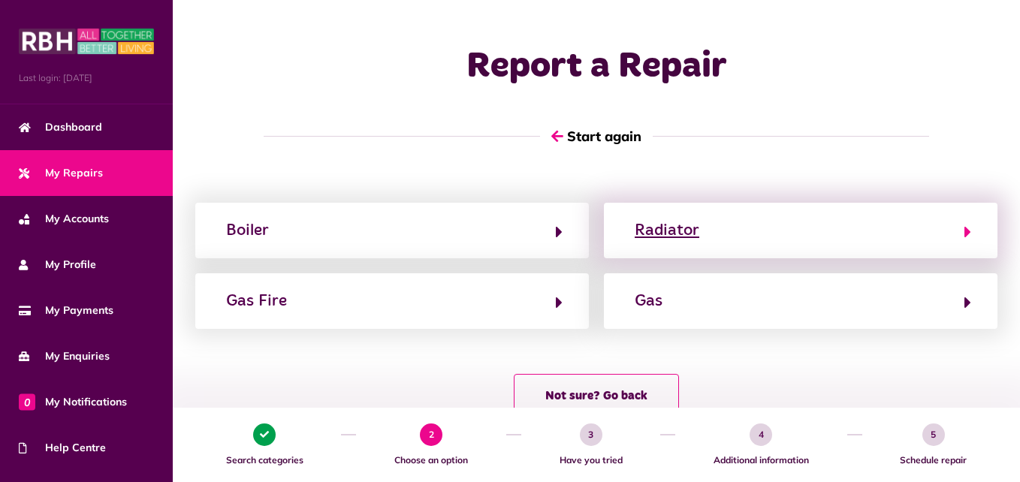
click at [645, 236] on div "Radiator" at bounding box center [667, 231] width 65 height 24
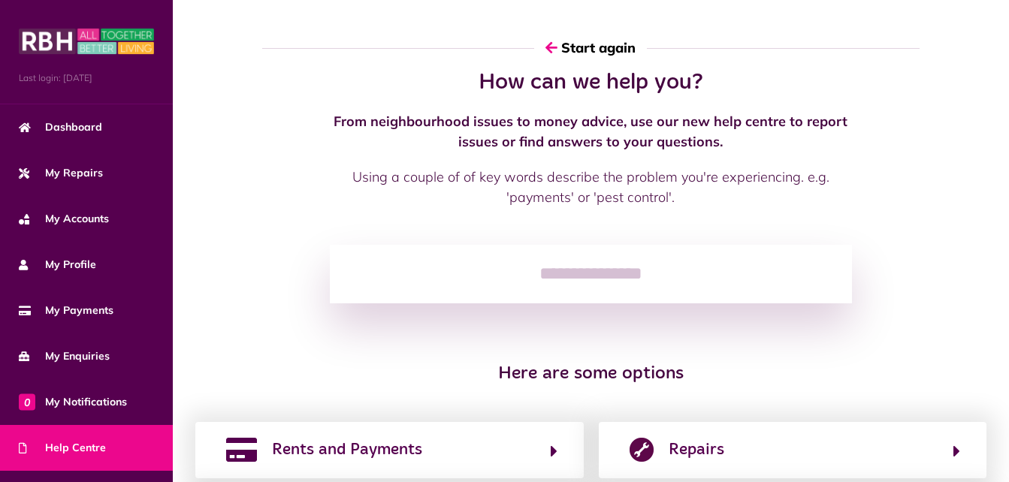
scroll to position [254, 0]
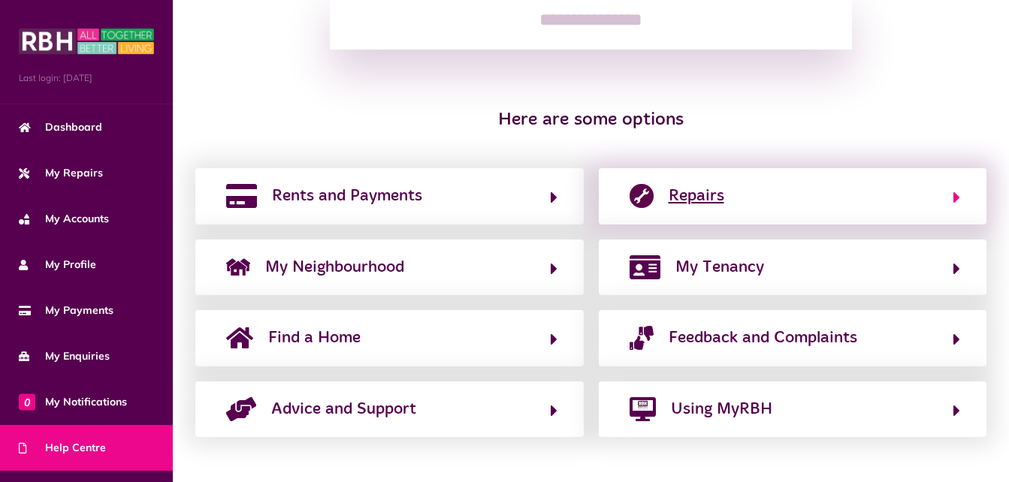
click at [667, 204] on button "Repairs" at bounding box center [793, 196] width 336 height 26
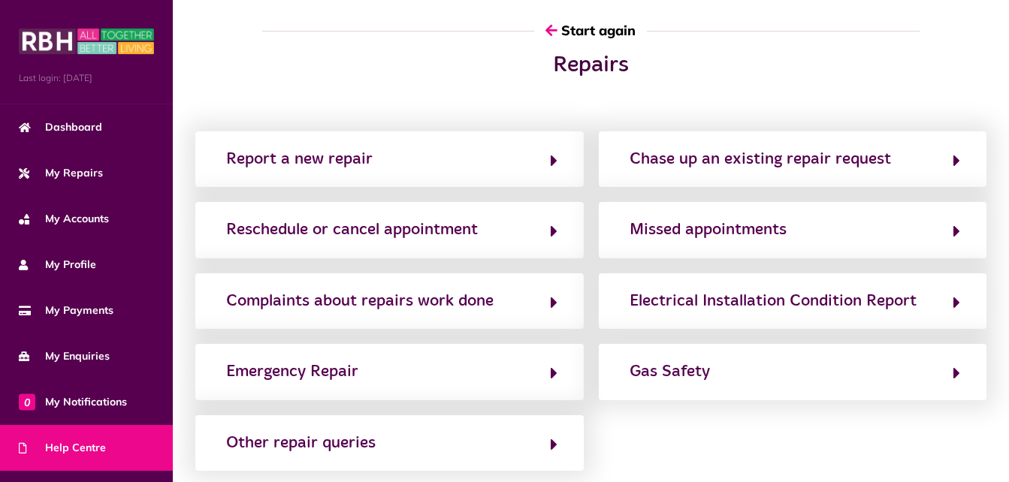
scroll to position [0, 0]
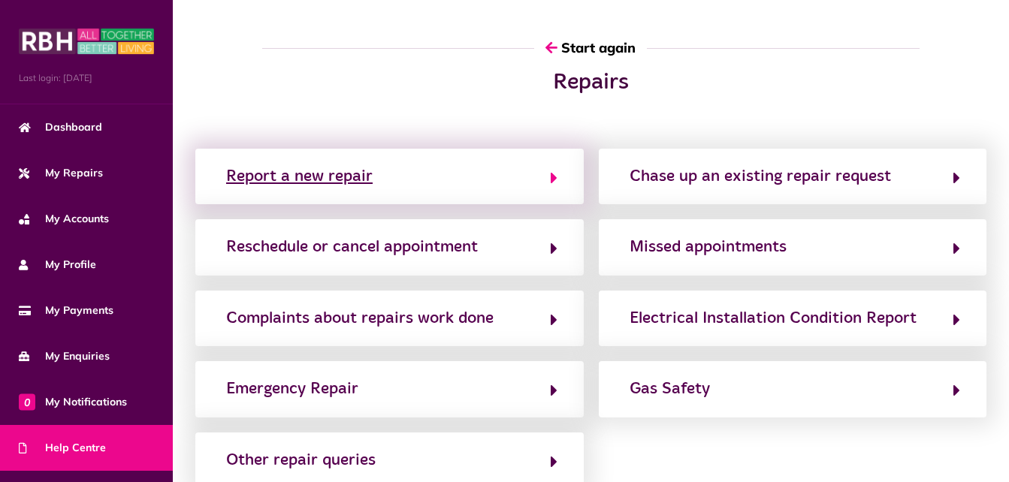
click at [302, 178] on div "Report a new repair" at bounding box center [299, 177] width 146 height 24
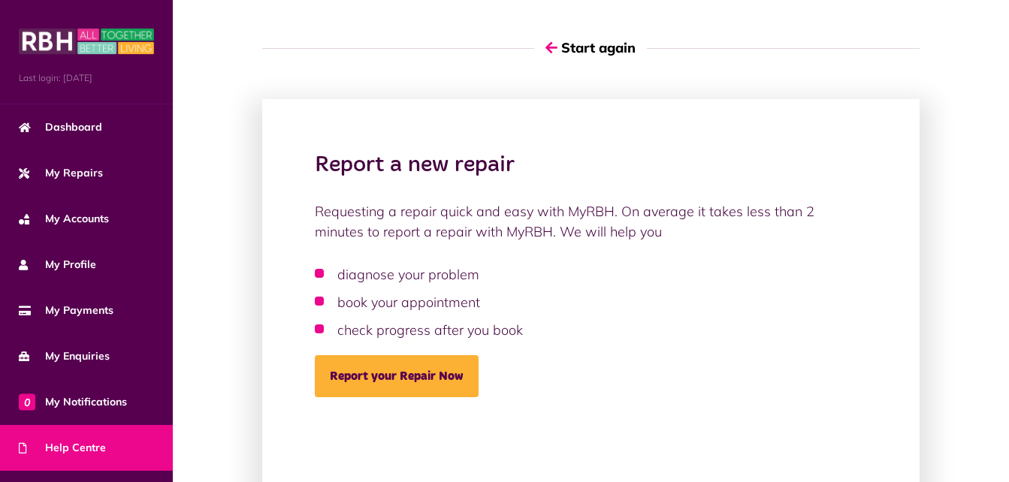
click at [422, 399] on div "Requesting a repair quick and easy with MyRBH. On average it takes less than 2 …" at bounding box center [590, 385] width 551 height 369
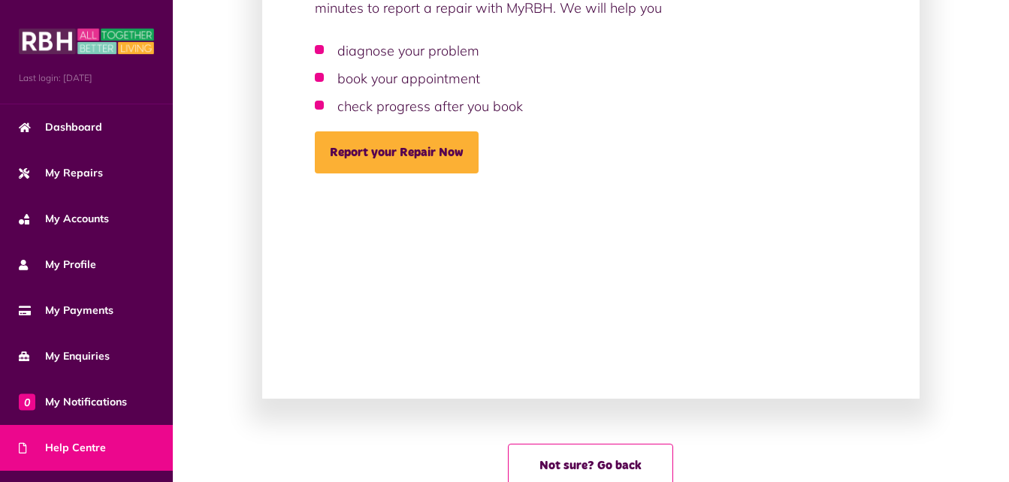
scroll to position [214, 0]
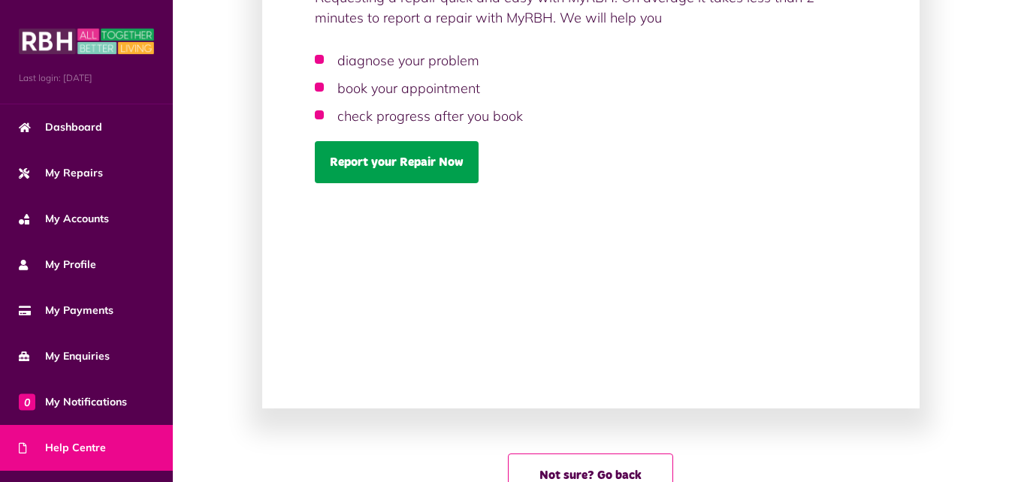
click at [405, 174] on link "Report your Repair Now" at bounding box center [397, 162] width 164 height 42
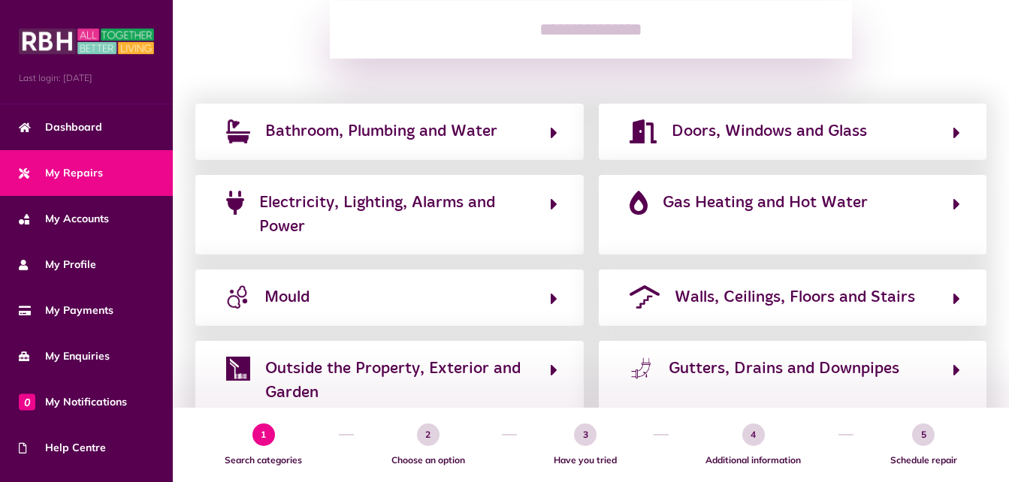
click at [390, 143] on span "Bathroom, Plumbing and Water" at bounding box center [381, 131] width 232 height 24
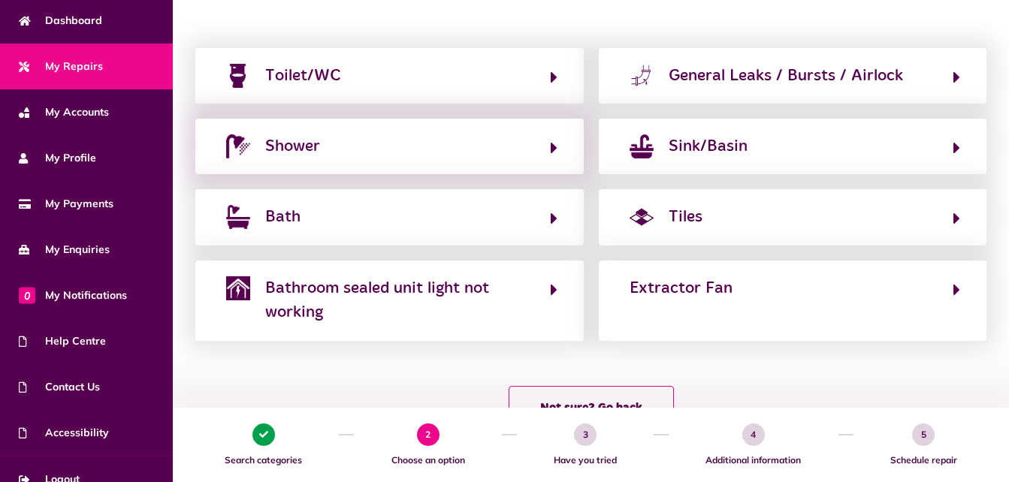
scroll to position [234, 0]
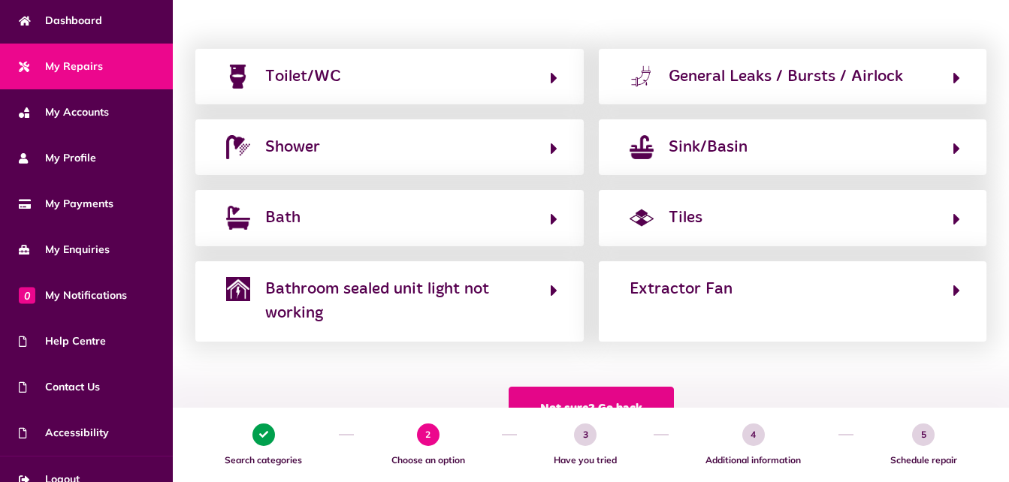
click at [553, 400] on button "Not sure? Go back" at bounding box center [591, 409] width 165 height 44
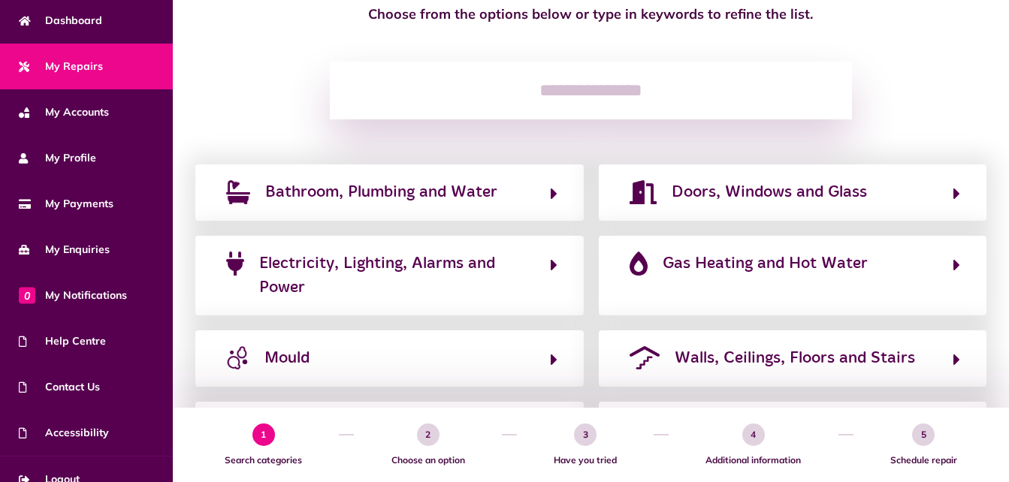
scroll to position [0, 0]
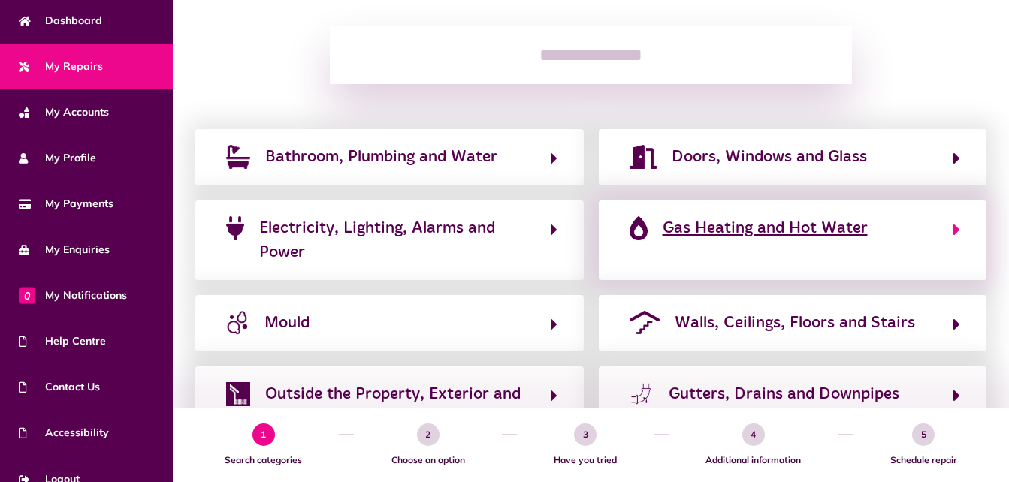
click at [688, 228] on span "Gas Heating and Hot Water" at bounding box center [765, 228] width 205 height 24
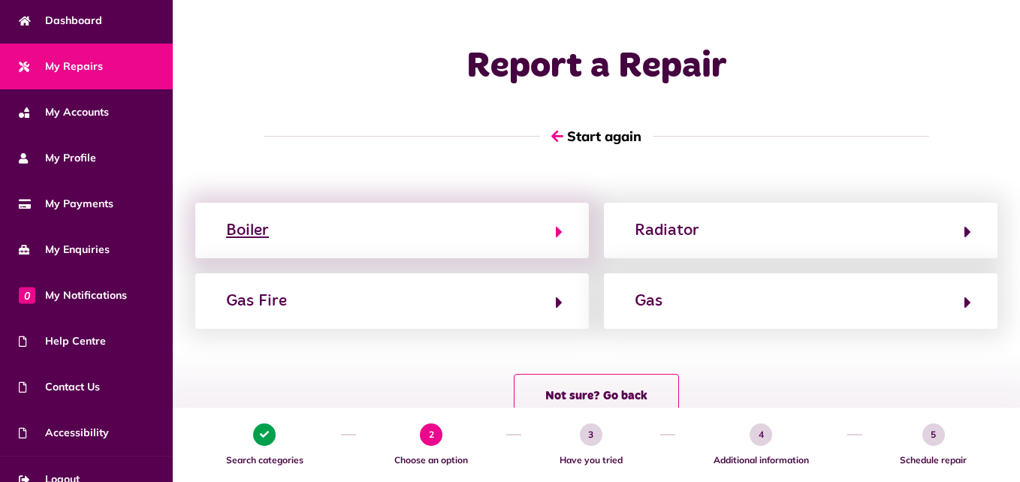
click at [296, 231] on button "Boiler" at bounding box center [392, 231] width 341 height 26
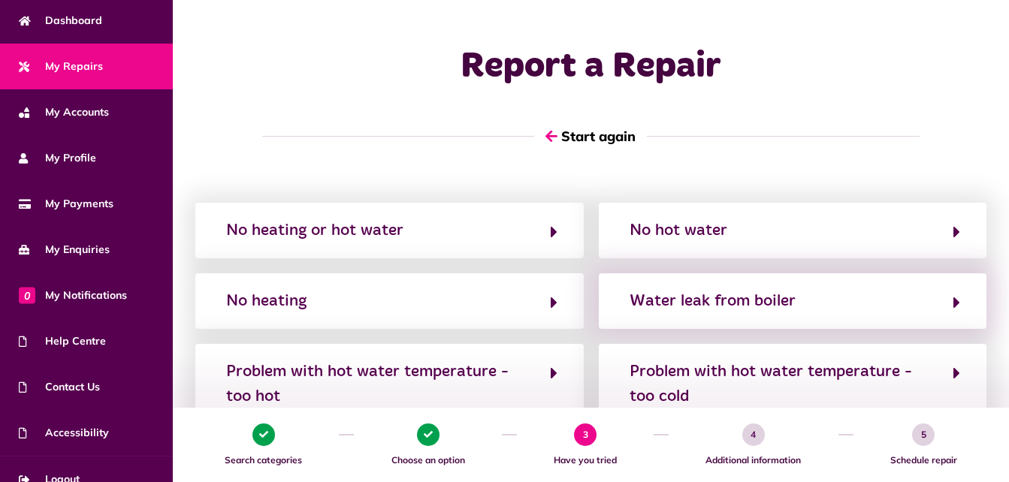
scroll to position [143, 0]
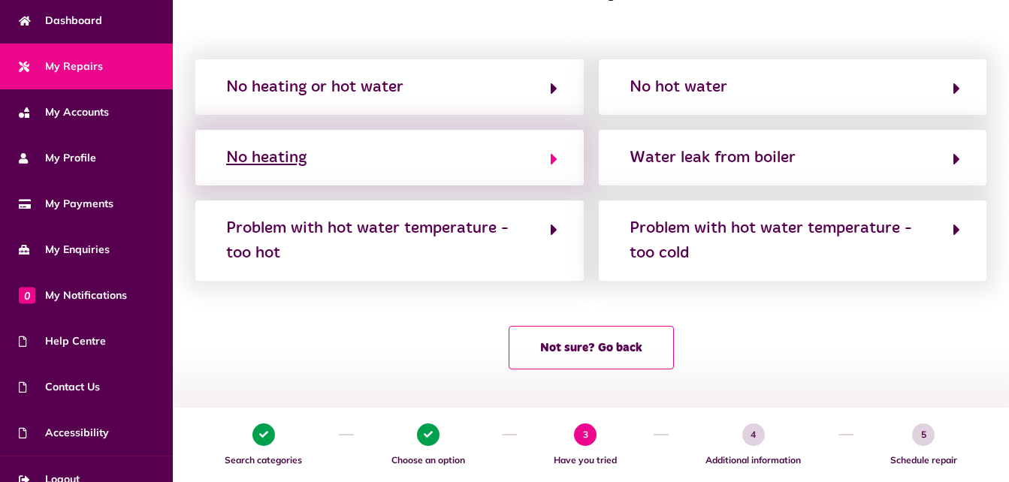
click at [348, 156] on button "No heating" at bounding box center [390, 158] width 336 height 26
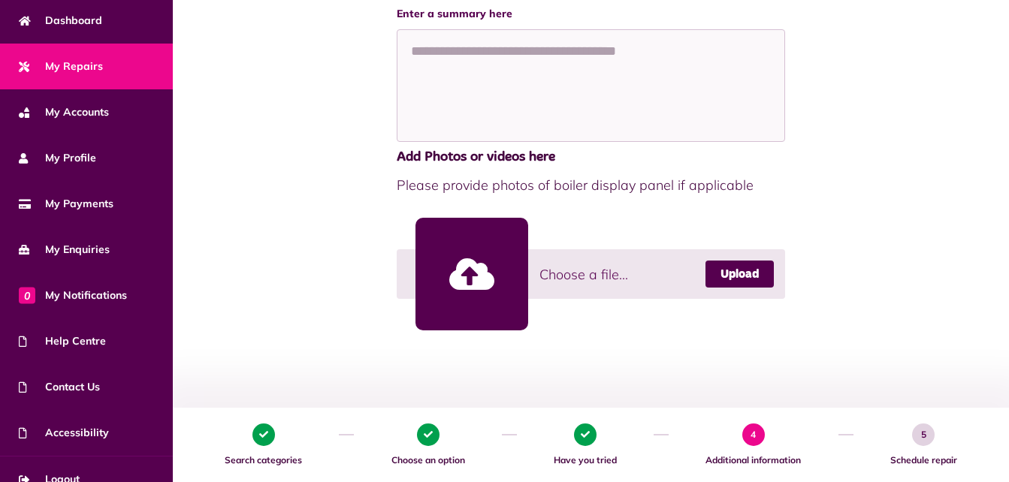
scroll to position [300, 0]
click at [726, 279] on link "Upload" at bounding box center [739, 274] width 68 height 27
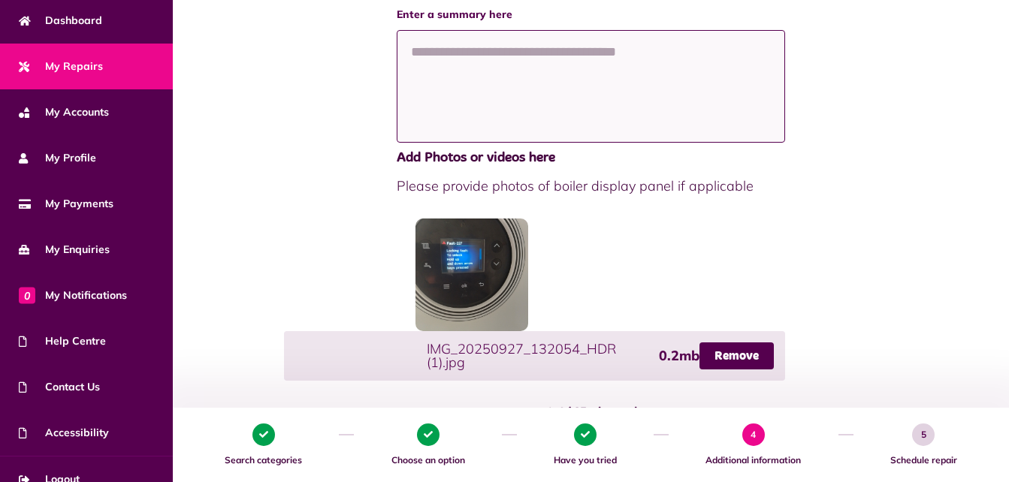
click at [496, 122] on textarea at bounding box center [591, 86] width 388 height 113
click at [495, 56] on textarea "**********" at bounding box center [591, 86] width 388 height 113
click at [558, 58] on textarea "**********" at bounding box center [591, 86] width 388 height 113
click at [602, 51] on textarea "**********" at bounding box center [591, 86] width 388 height 113
click at [611, 56] on textarea "**********" at bounding box center [591, 86] width 388 height 113
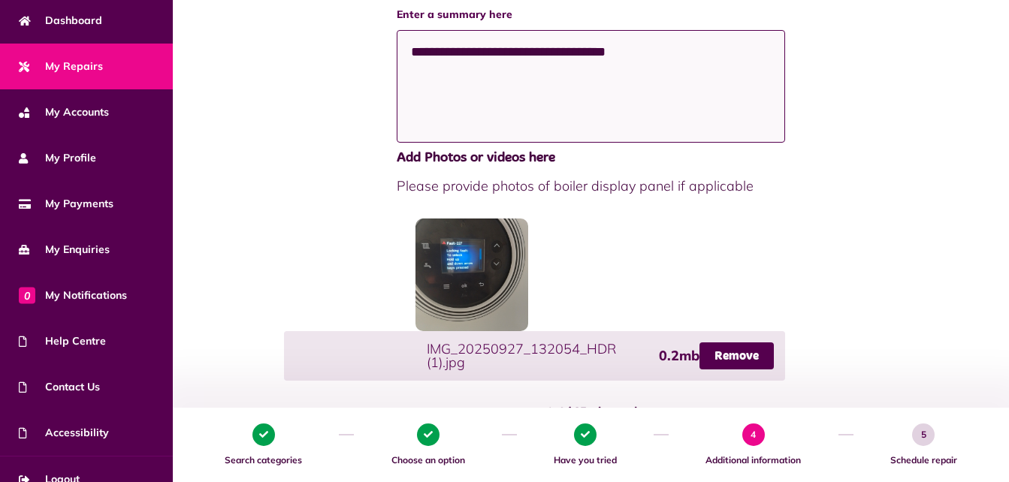
click at [644, 51] on textarea "**********" at bounding box center [591, 86] width 388 height 113
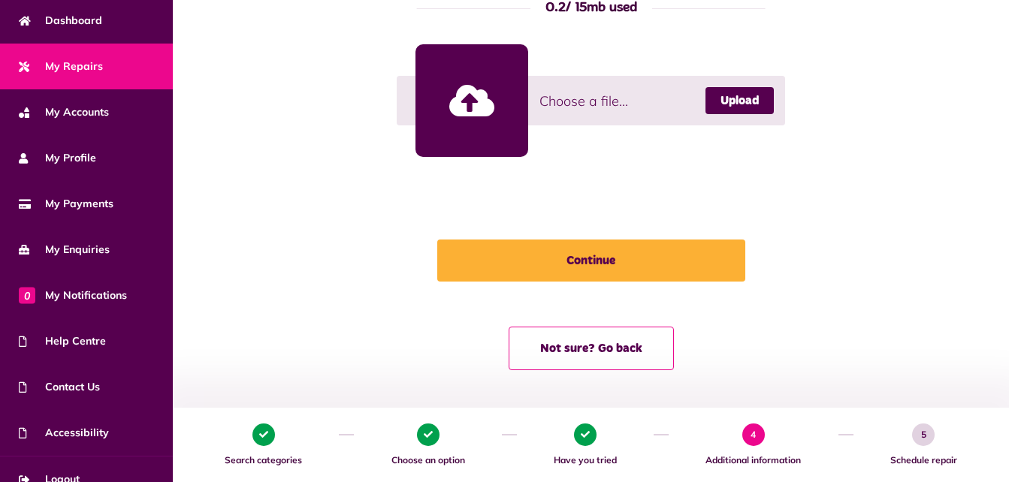
scroll to position [706, 0]
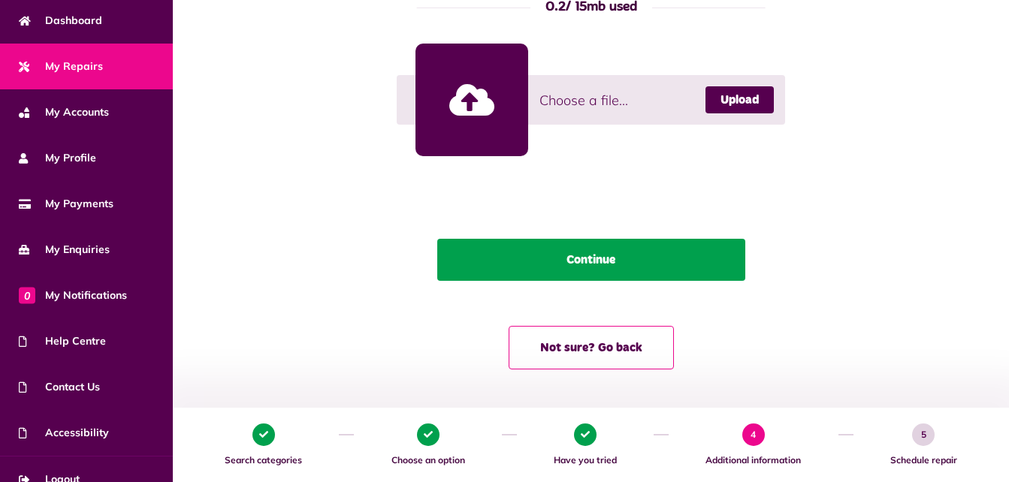
type textarea "**********"
click at [659, 266] on button "Continue" at bounding box center [591, 260] width 308 height 42
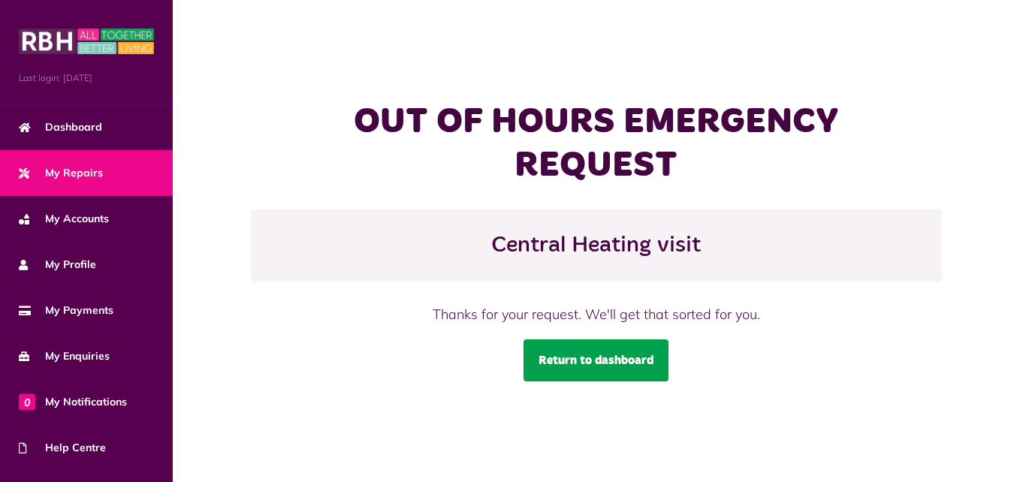
click at [615, 362] on link "Return to dashboard" at bounding box center [596, 361] width 145 height 42
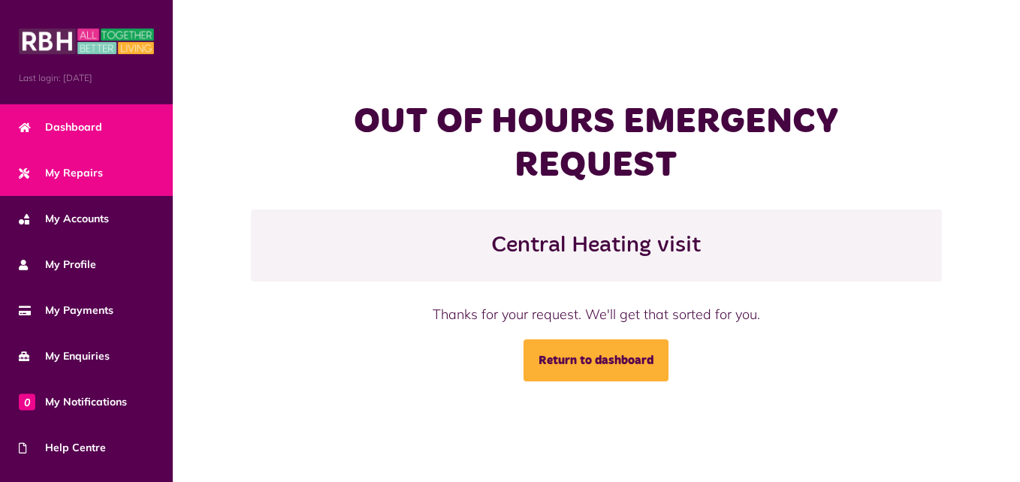
click at [89, 121] on span "Dashboard" at bounding box center [60, 127] width 83 height 16
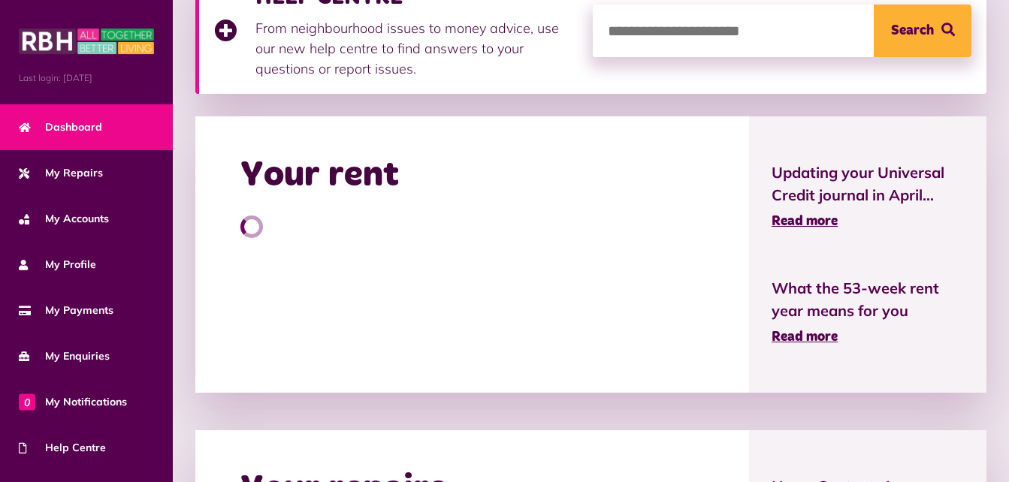
scroll to position [364, 0]
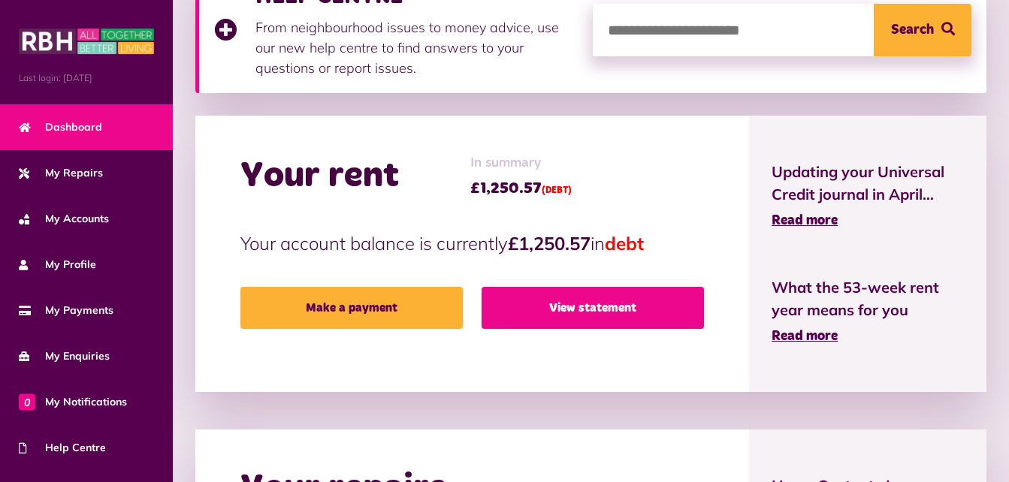
click at [615, 312] on link "View statement" at bounding box center [592, 308] width 222 height 42
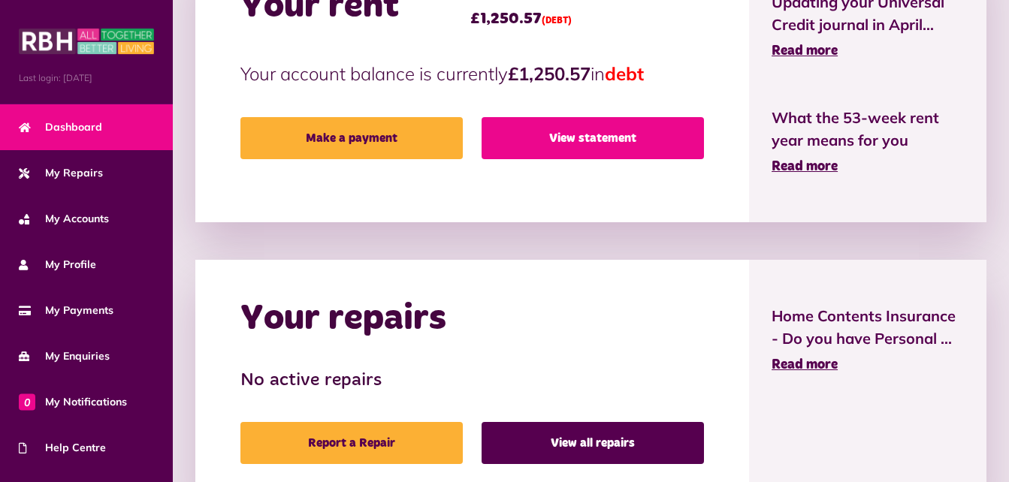
scroll to position [535, 0]
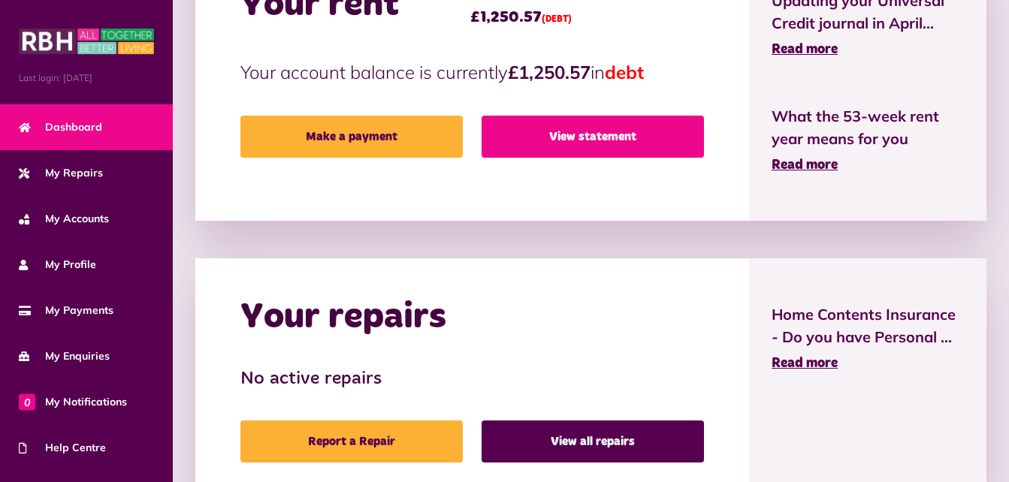
click at [598, 149] on link "View statement" at bounding box center [592, 137] width 222 height 42
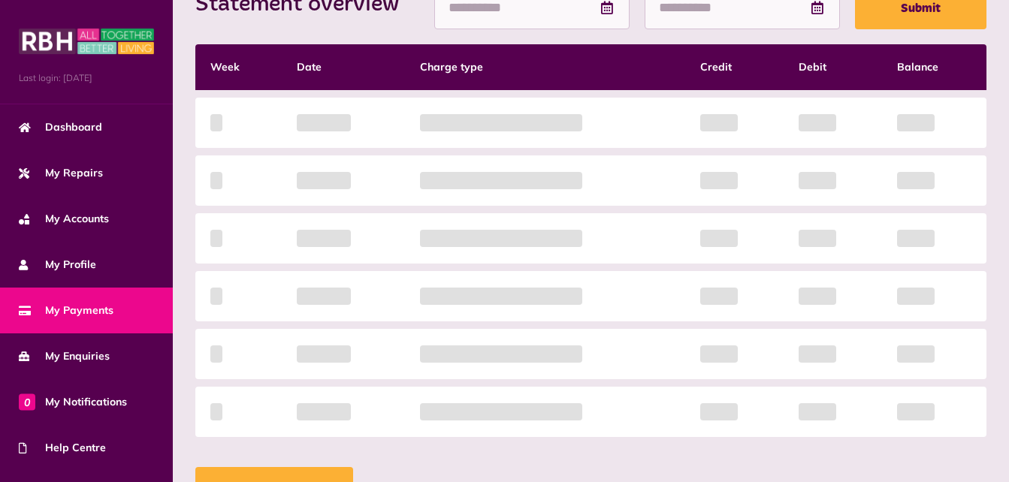
scroll to position [373, 0]
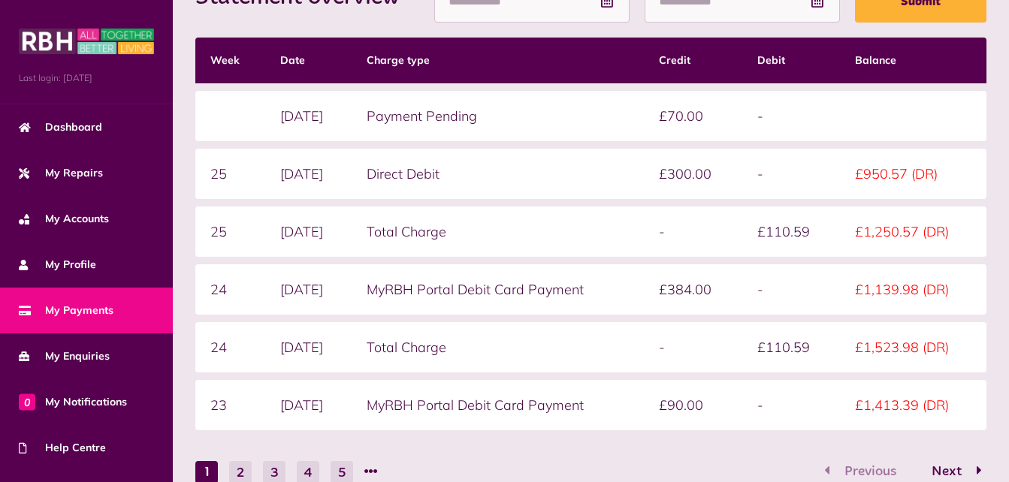
click at [682, 291] on td "£384.00" at bounding box center [693, 289] width 98 height 50
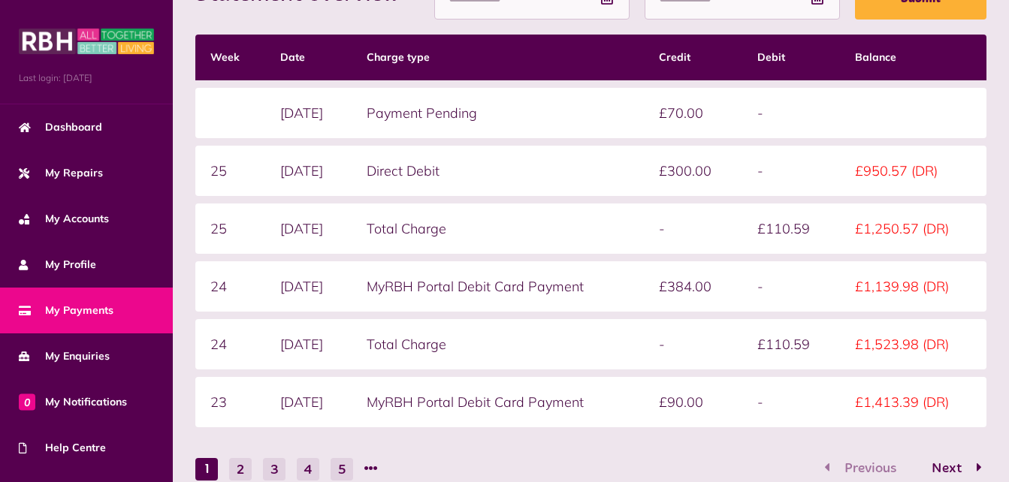
scroll to position [379, 0]
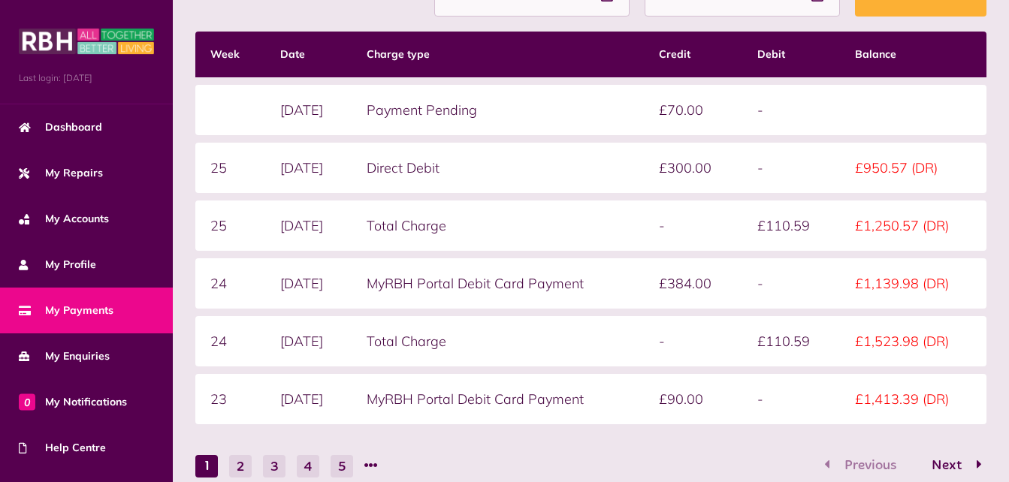
click at [925, 166] on td "£950.57 (DR)" at bounding box center [913, 168] width 146 height 50
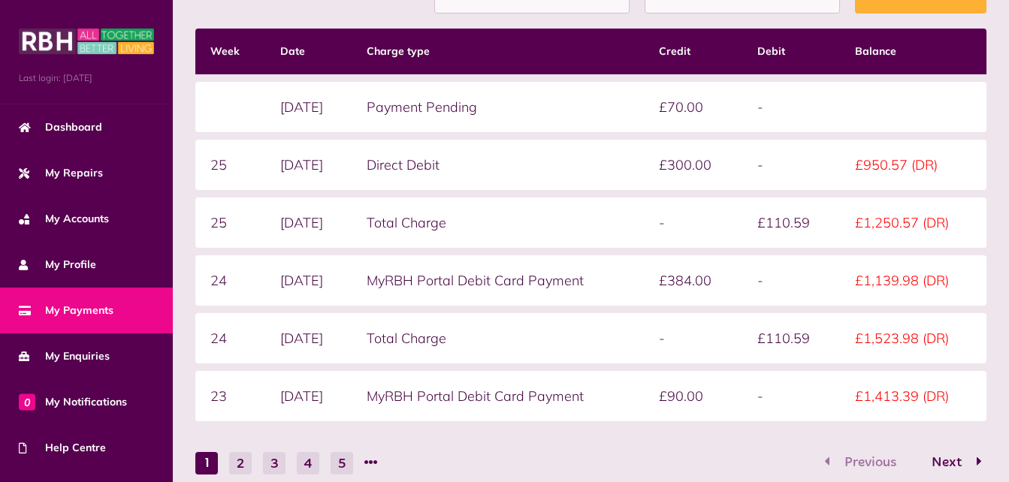
scroll to position [452, 0]
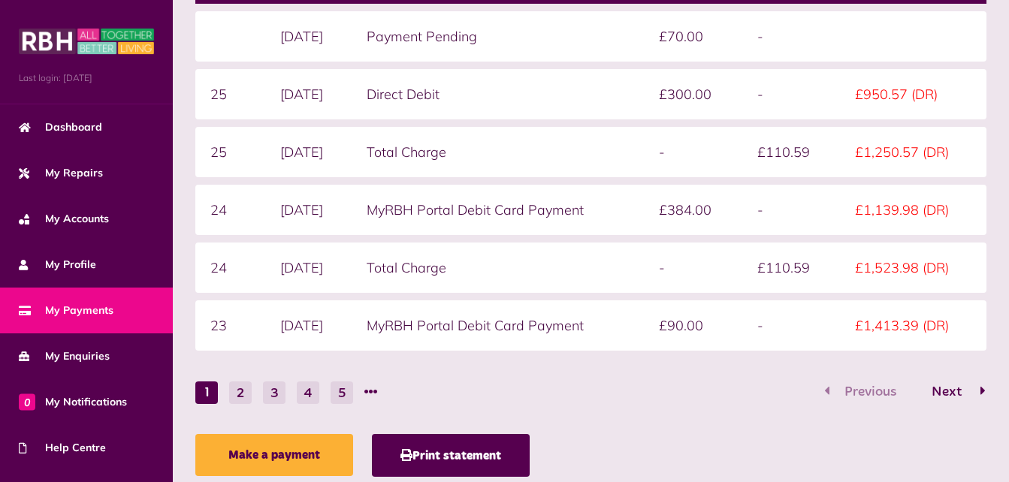
click at [943, 400] on button "Next" at bounding box center [951, 393] width 71 height 22
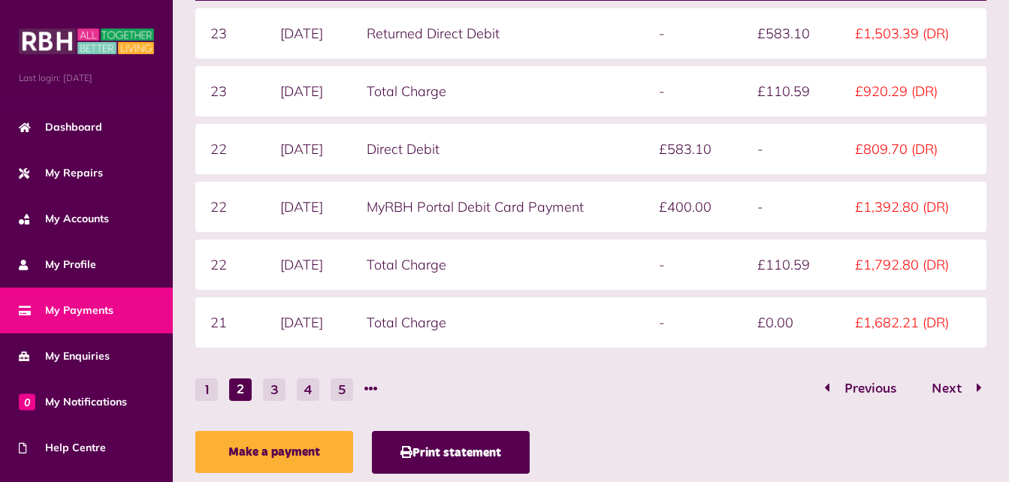
scroll to position [456, 0]
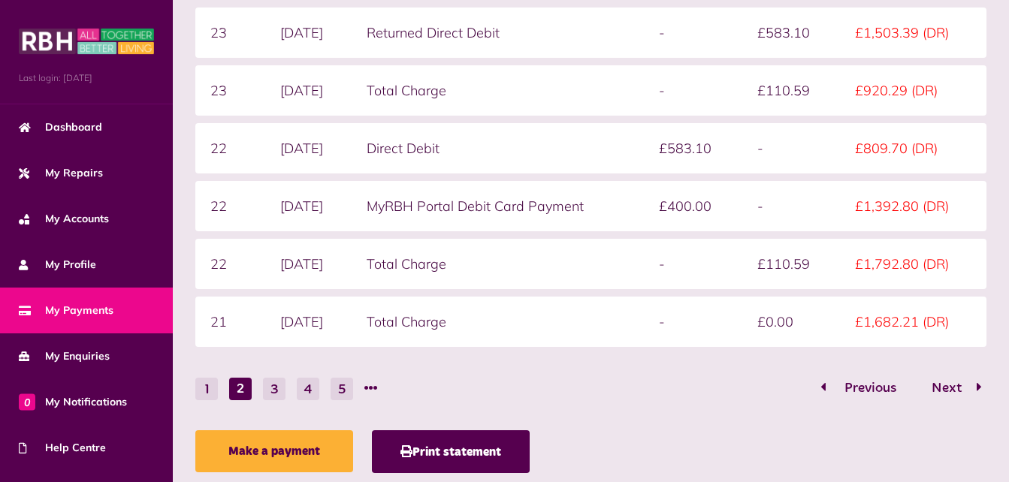
click at [845, 382] on span "Previous" at bounding box center [870, 389] width 74 height 14
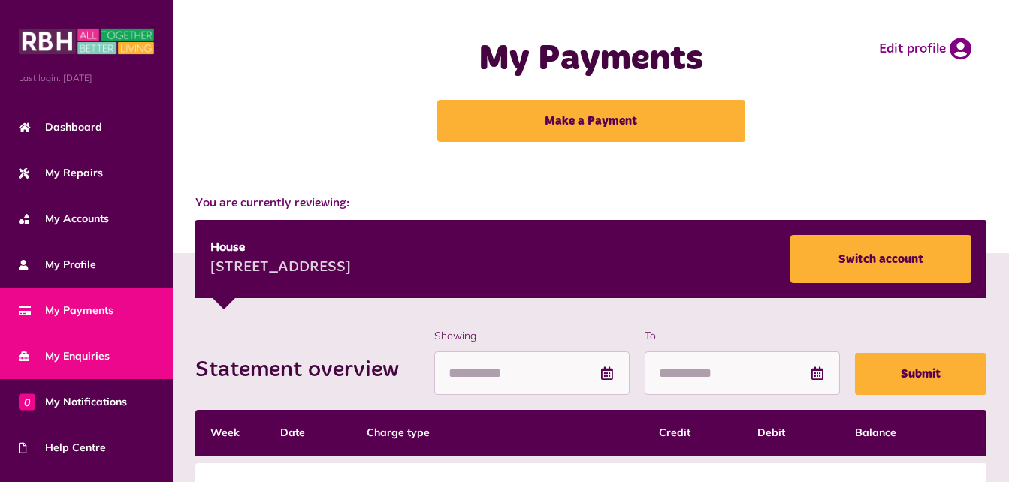
scroll to position [125, 0]
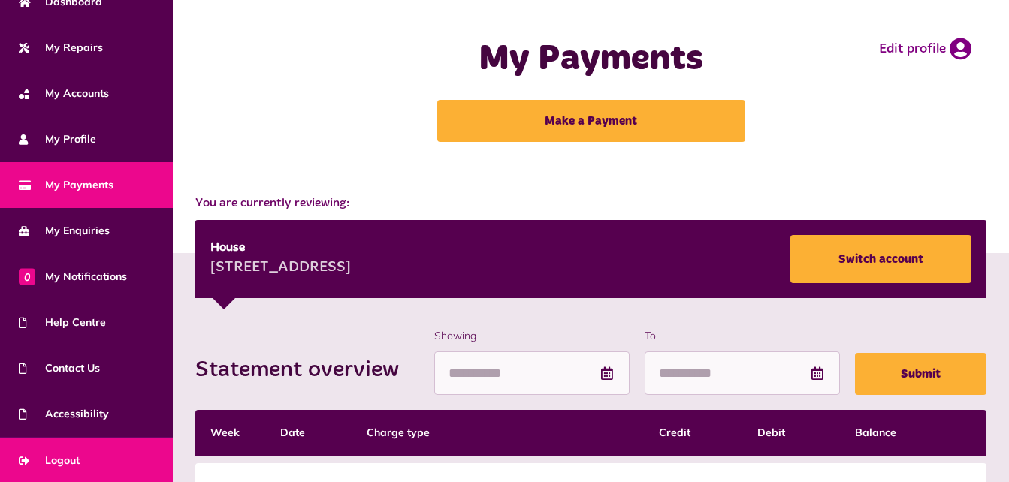
click at [68, 457] on span "Logout" at bounding box center [49, 461] width 61 height 16
